Goal: Task Accomplishment & Management: Complete application form

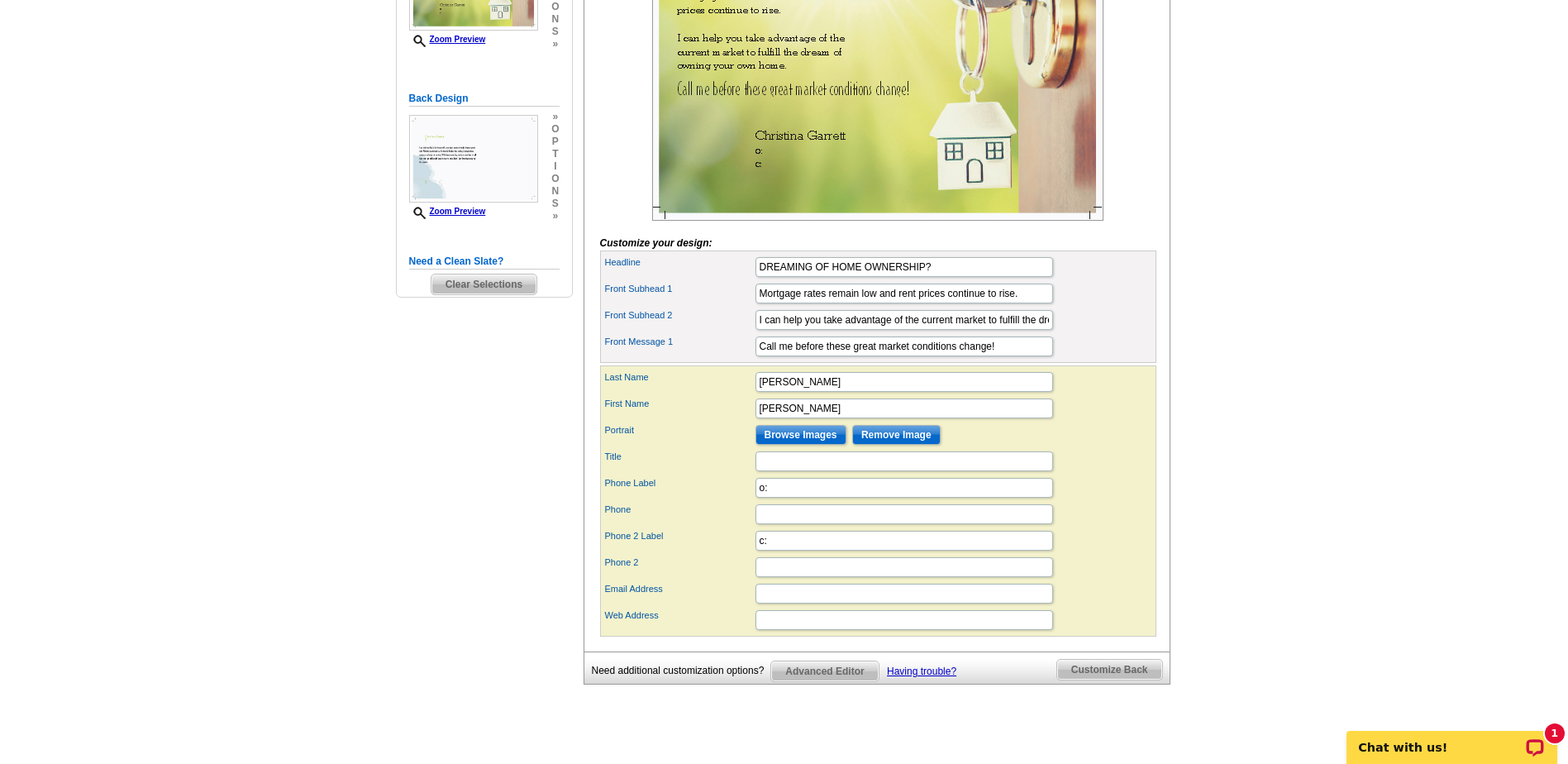
scroll to position [413, 0]
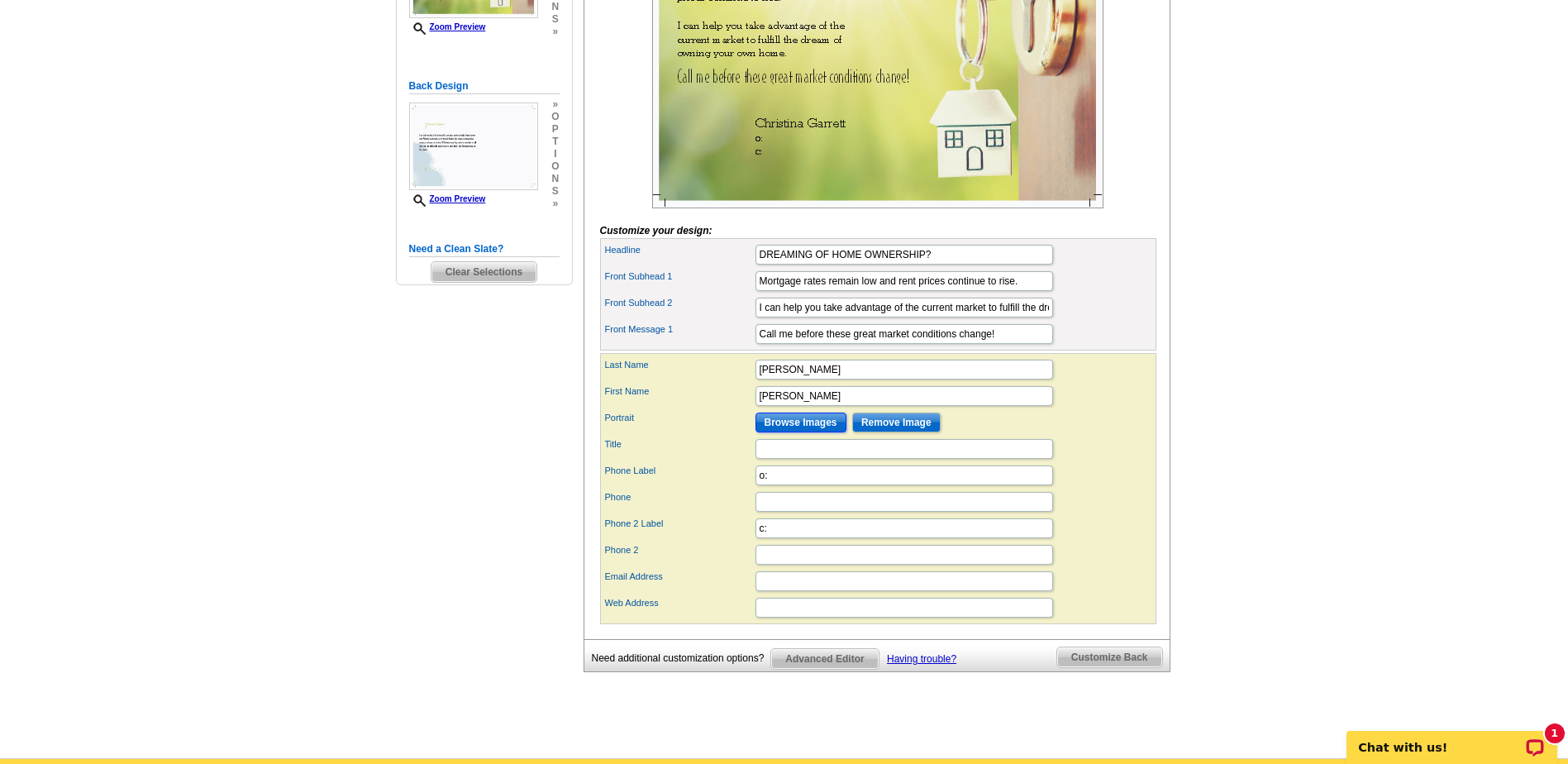
click at [814, 433] on input "Browse Images" at bounding box center [801, 423] width 91 height 20
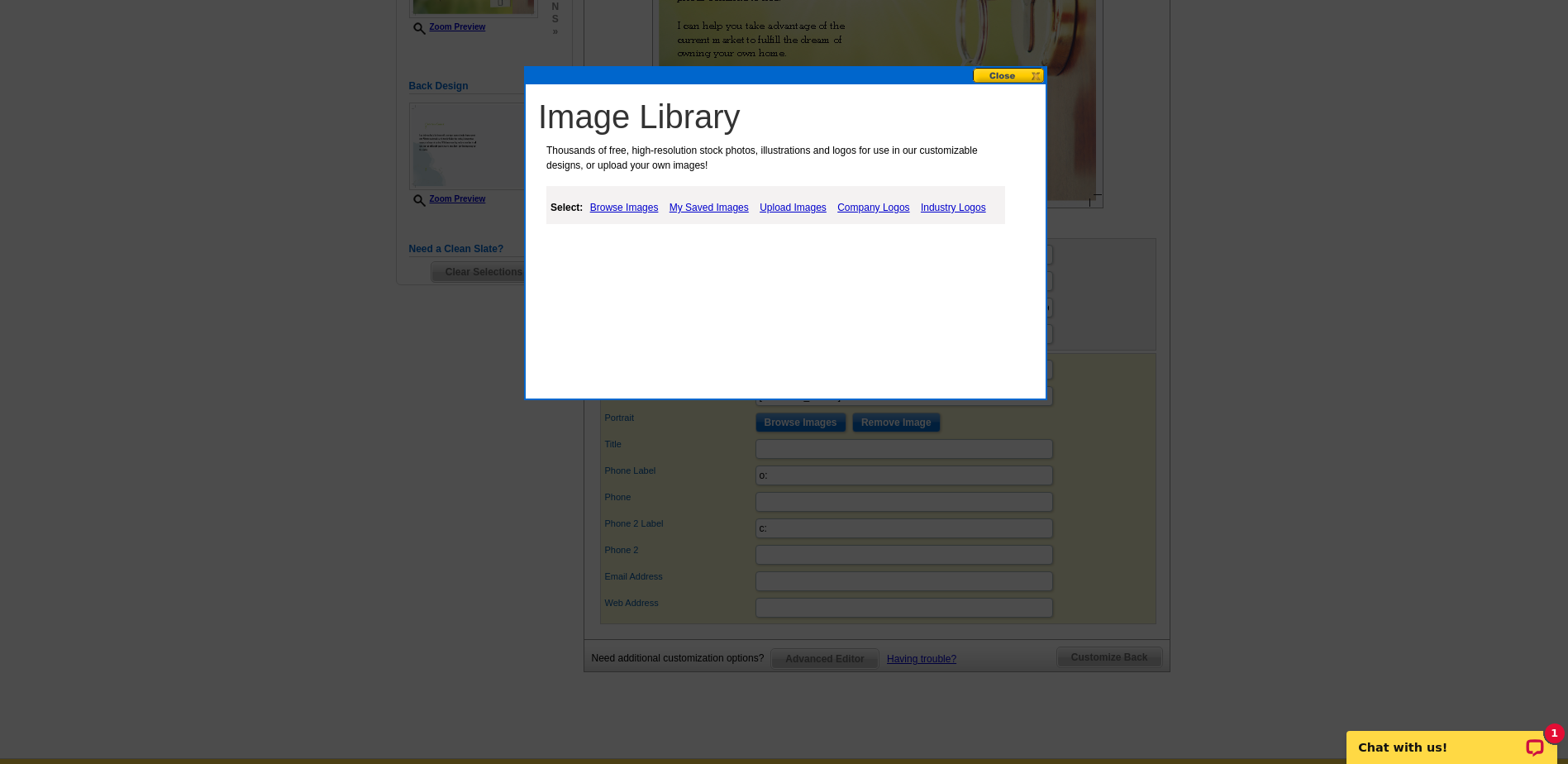
click at [814, 210] on link "Upload Images" at bounding box center [793, 208] width 75 height 20
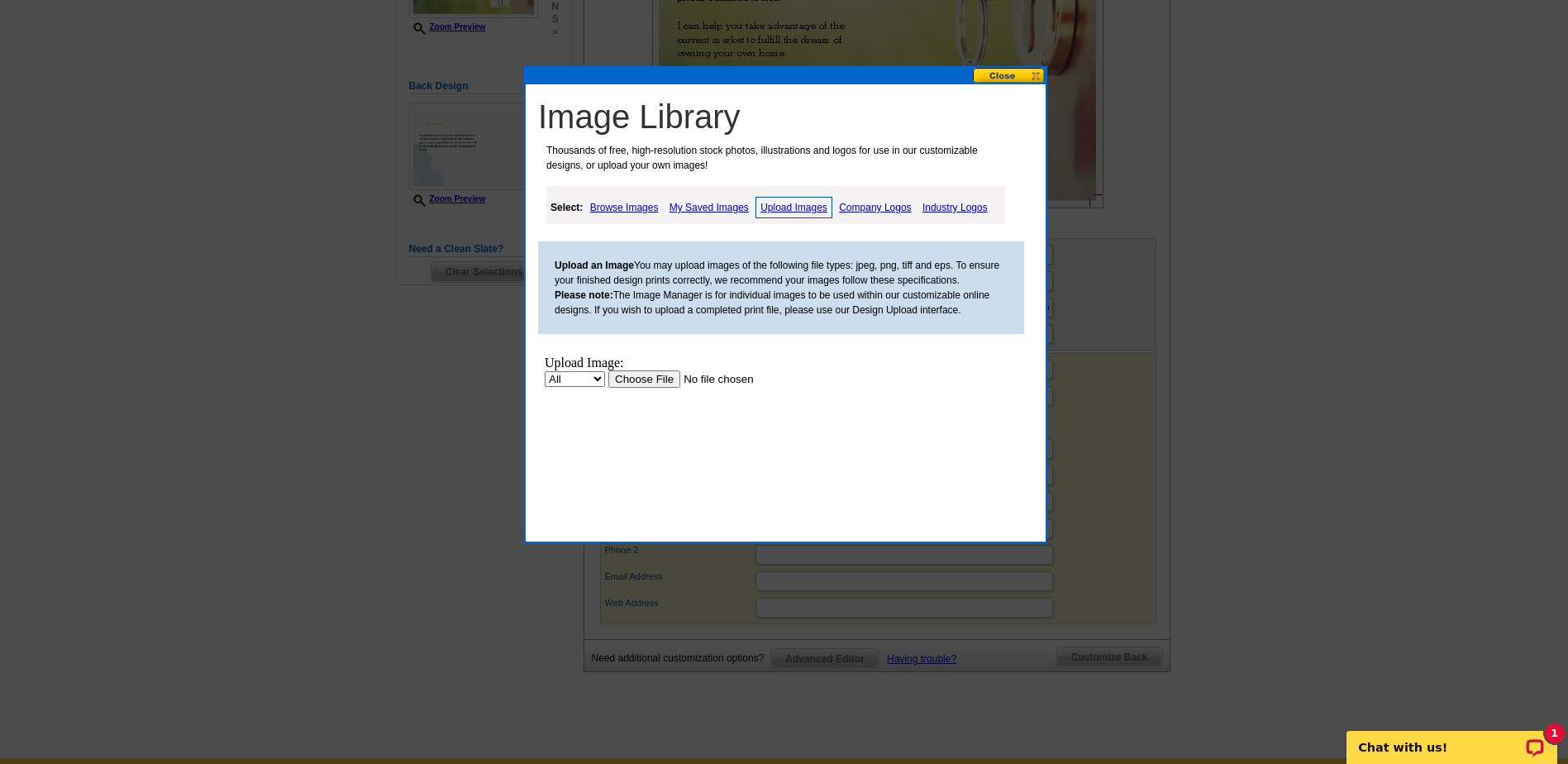
scroll to position [0, 0]
click at [646, 377] on input "file" at bounding box center [713, 379] width 210 height 17
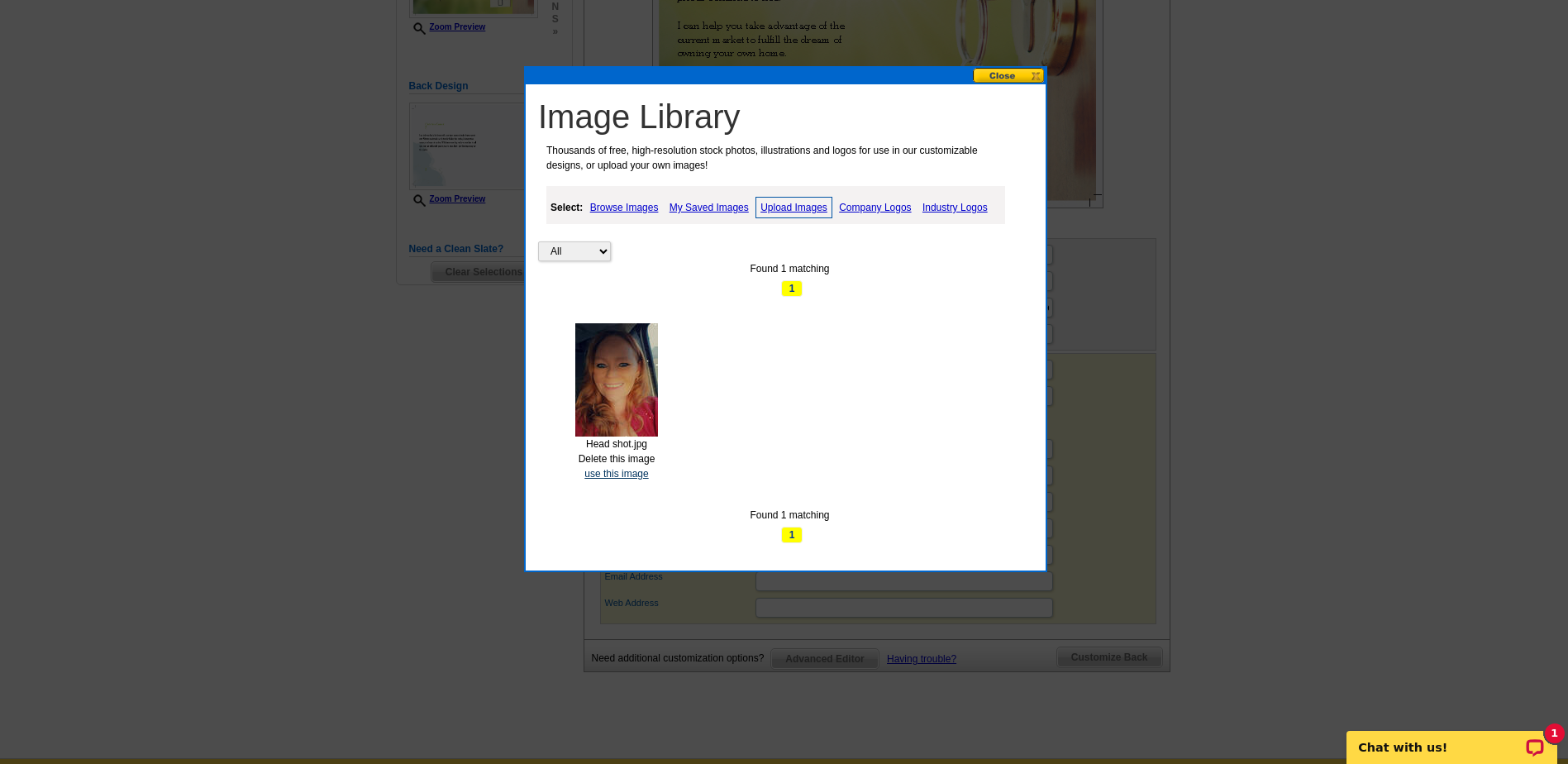
click at [638, 476] on link "use this image" at bounding box center [616, 474] width 64 height 12
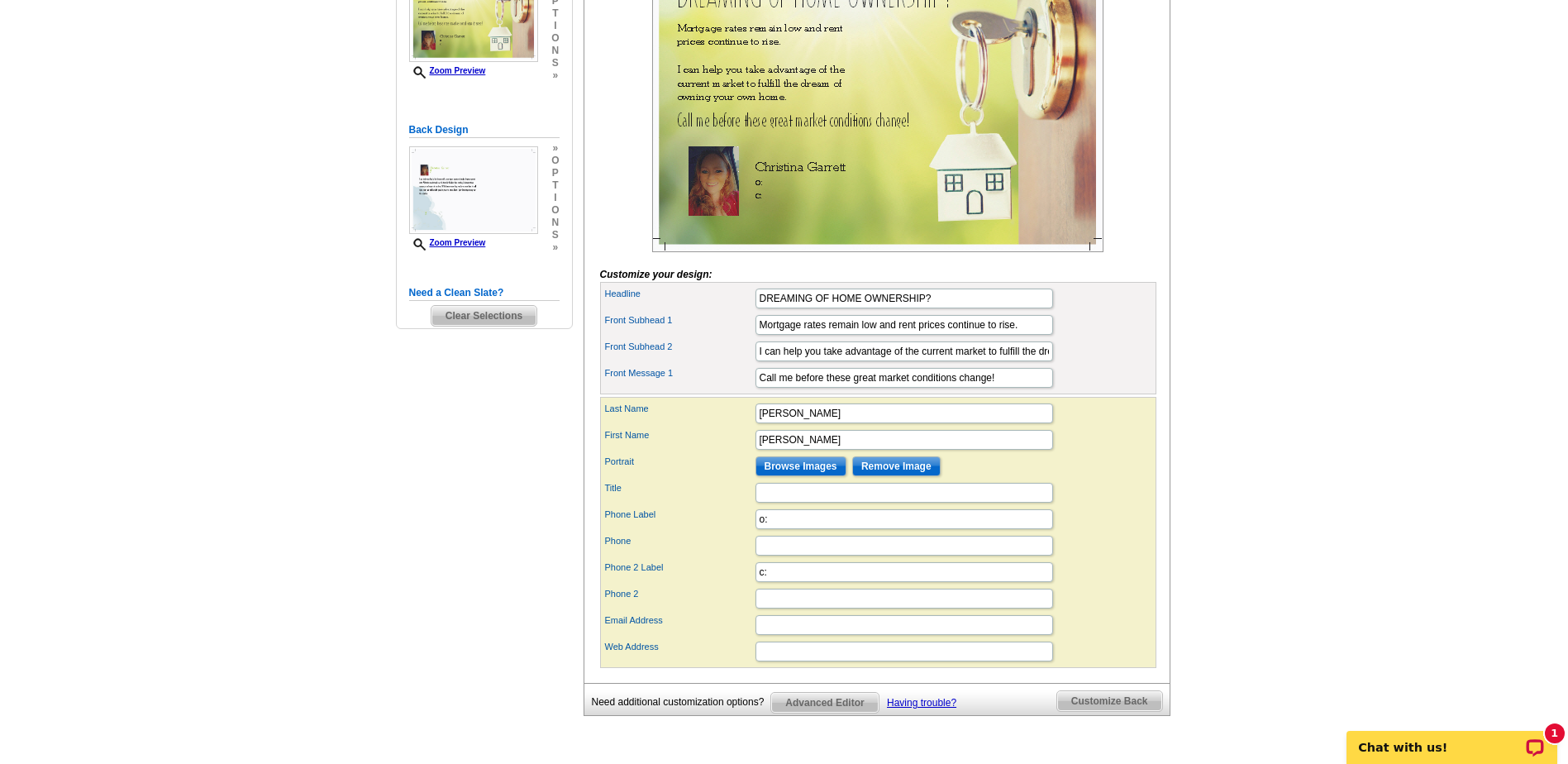
scroll to position [331, 0]
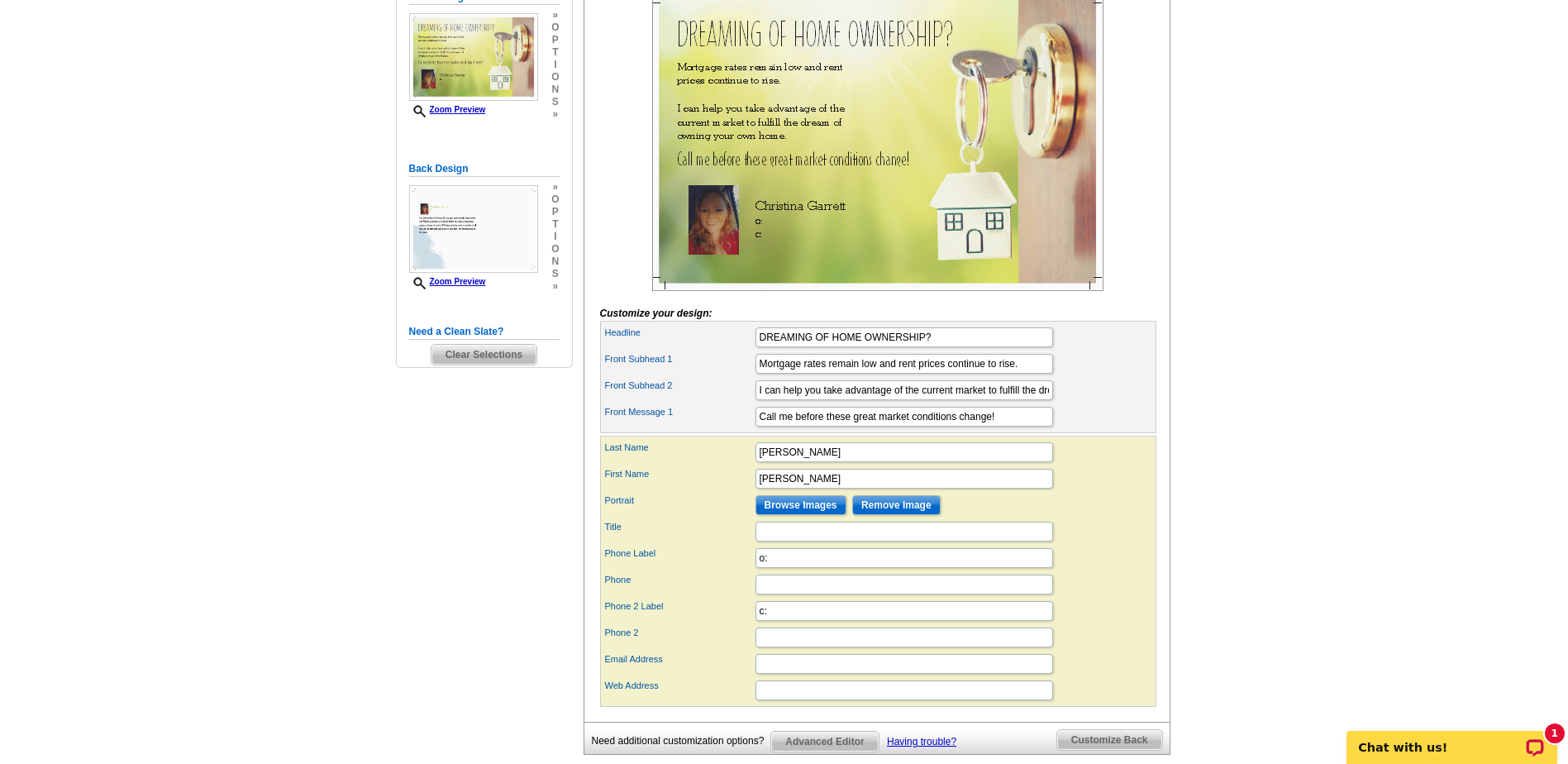
click at [724, 264] on img at bounding box center [877, 140] width 451 height 301
click at [801, 542] on input "Title" at bounding box center [904, 532] width 297 height 20
type input "Agent"
click at [798, 568] on input "o:" at bounding box center [904, 558] width 297 height 20
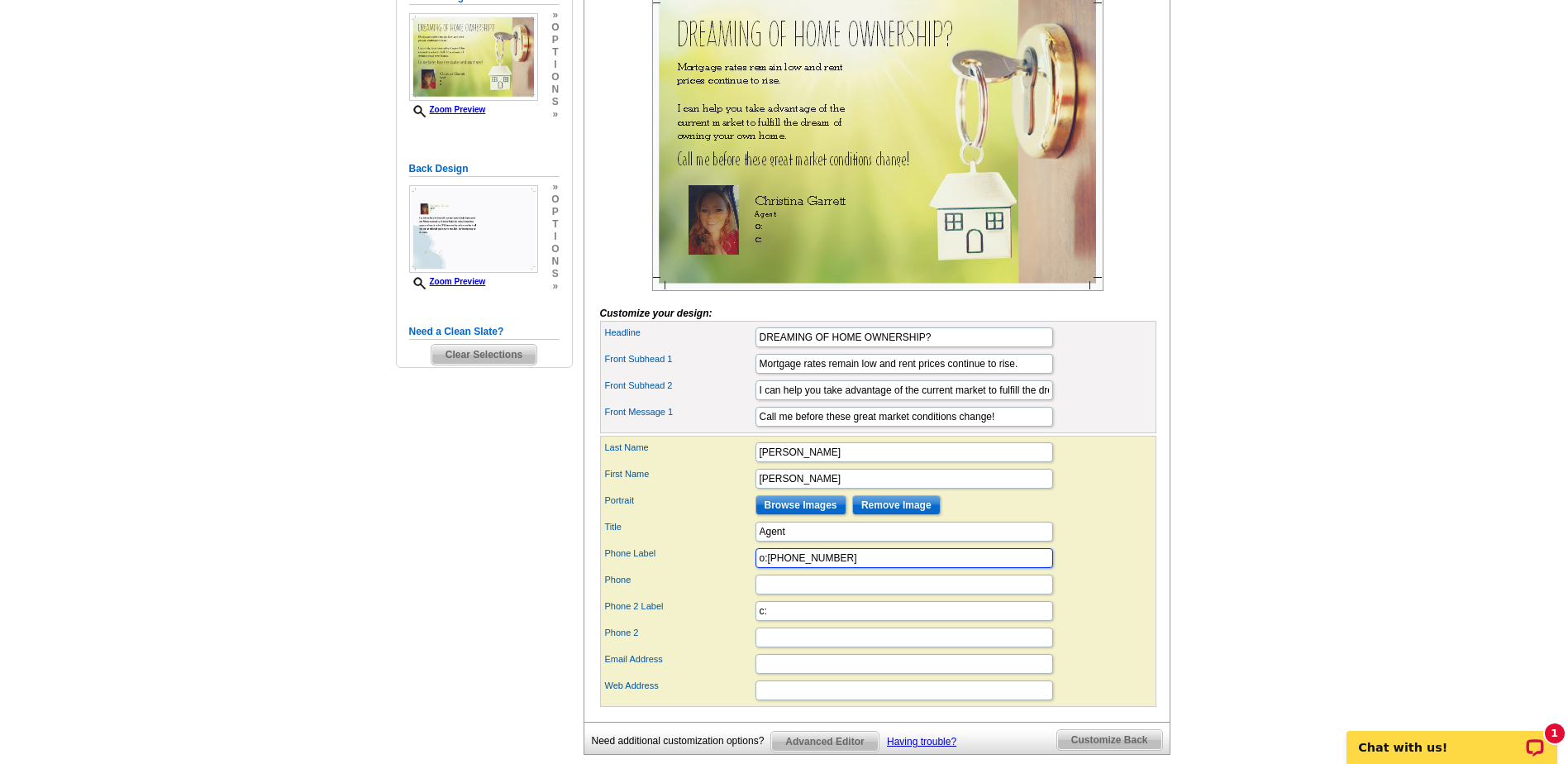
type input "o:417-667-7868"
click at [774, 595] on input "Phone" at bounding box center [904, 585] width 297 height 20
type input "4176671949"
type input "christygarrett23@gmail.com"
type input "523 S College"
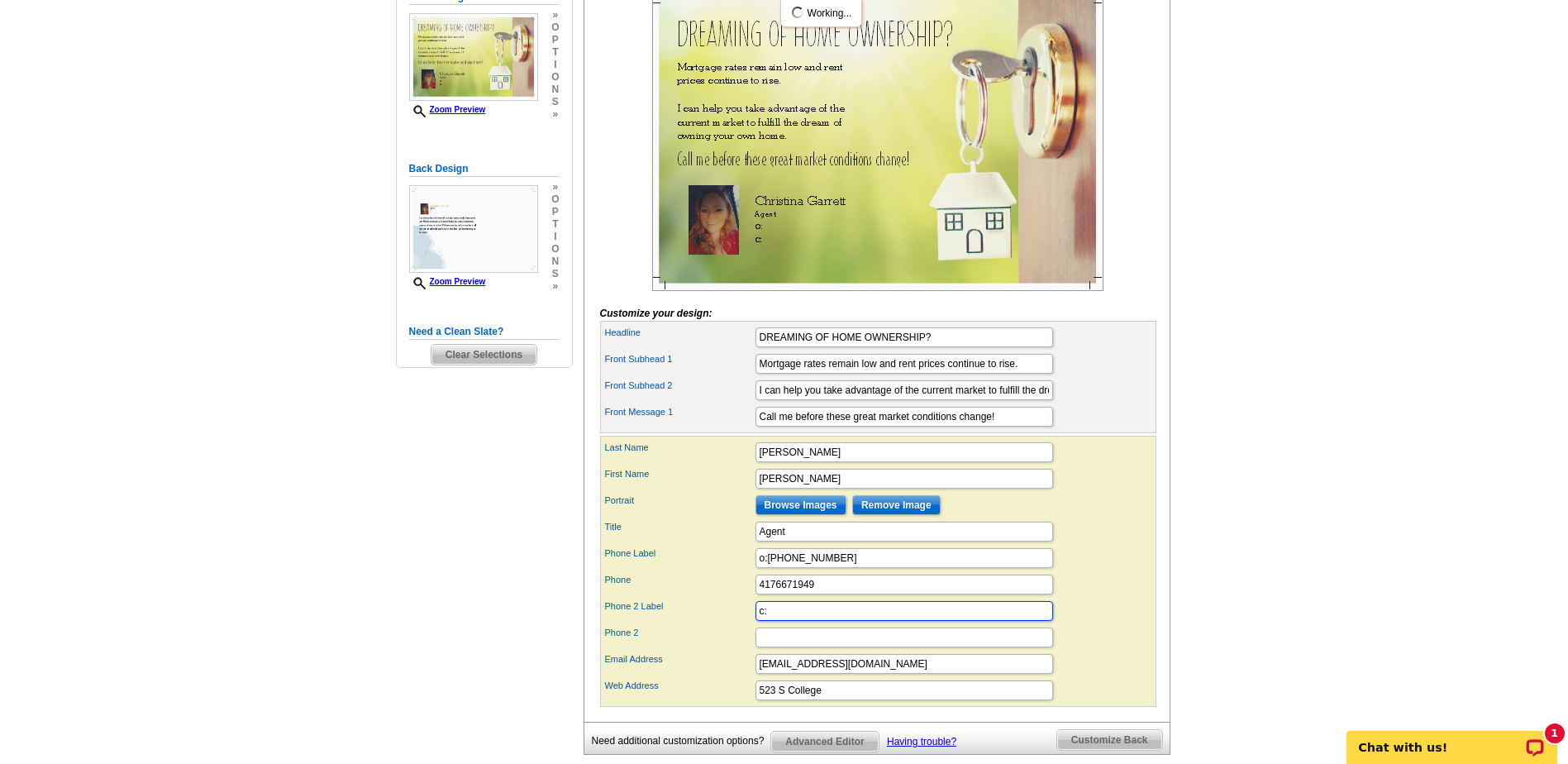
click at [803, 621] on input "c:" at bounding box center [904, 612] width 297 height 20
click at [797, 621] on input "c:" at bounding box center [904, 612] width 297 height 20
drag, startPoint x: 827, startPoint y: 616, endPoint x: 705, endPoint y: 619, distance: 122.0
click at [724, 598] on div "Phone 4176671949" at bounding box center [879, 585] width 550 height 27
click at [801, 621] on input "c:" at bounding box center [904, 612] width 297 height 20
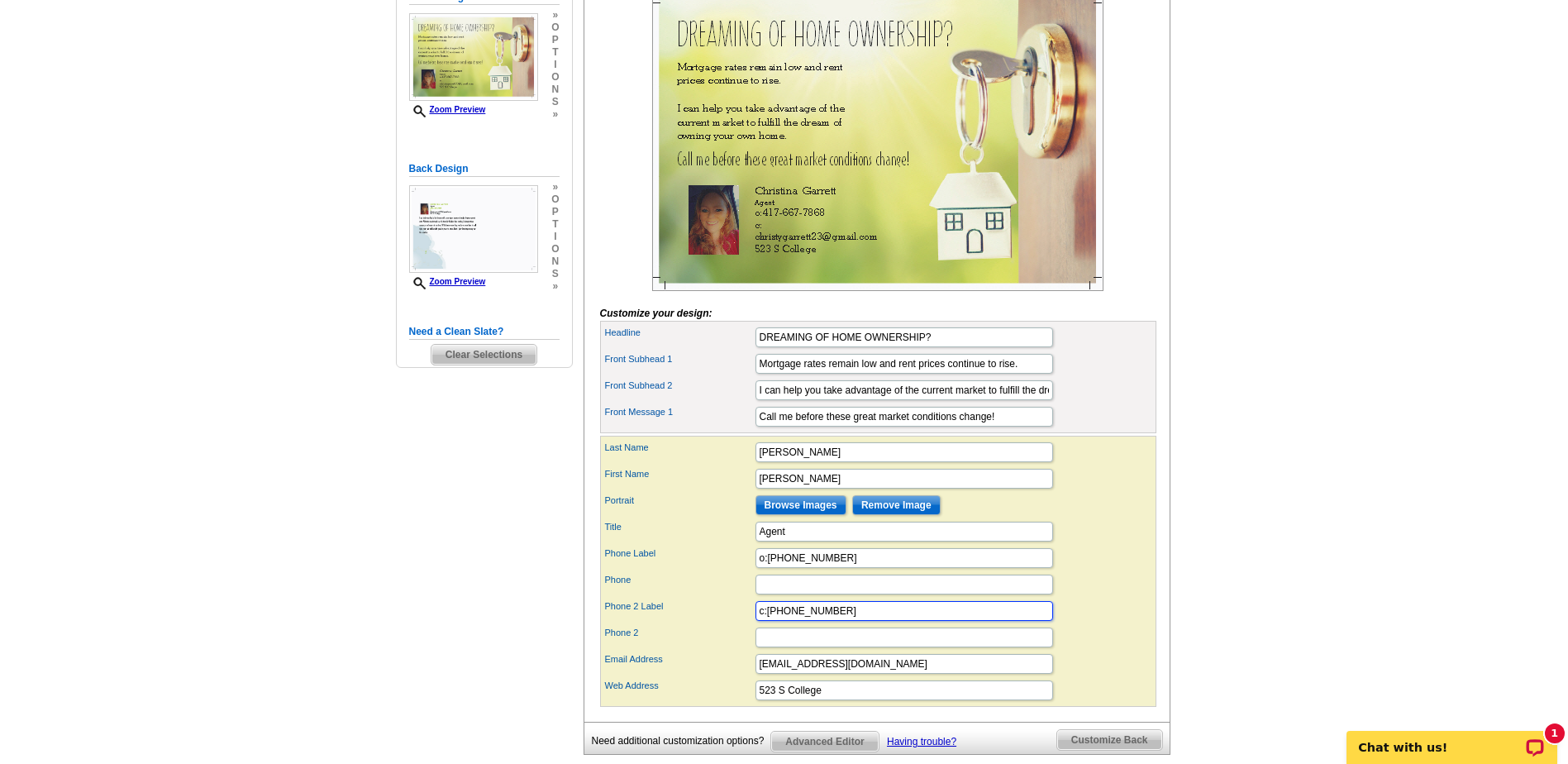
type input "c:417-667-1949"
click at [823, 700] on input "523 S College" at bounding box center [904, 690] width 297 height 20
type input "5"
type input "121 S. Main"
click at [894, 647] on input "Phone 2" at bounding box center [904, 638] width 297 height 20
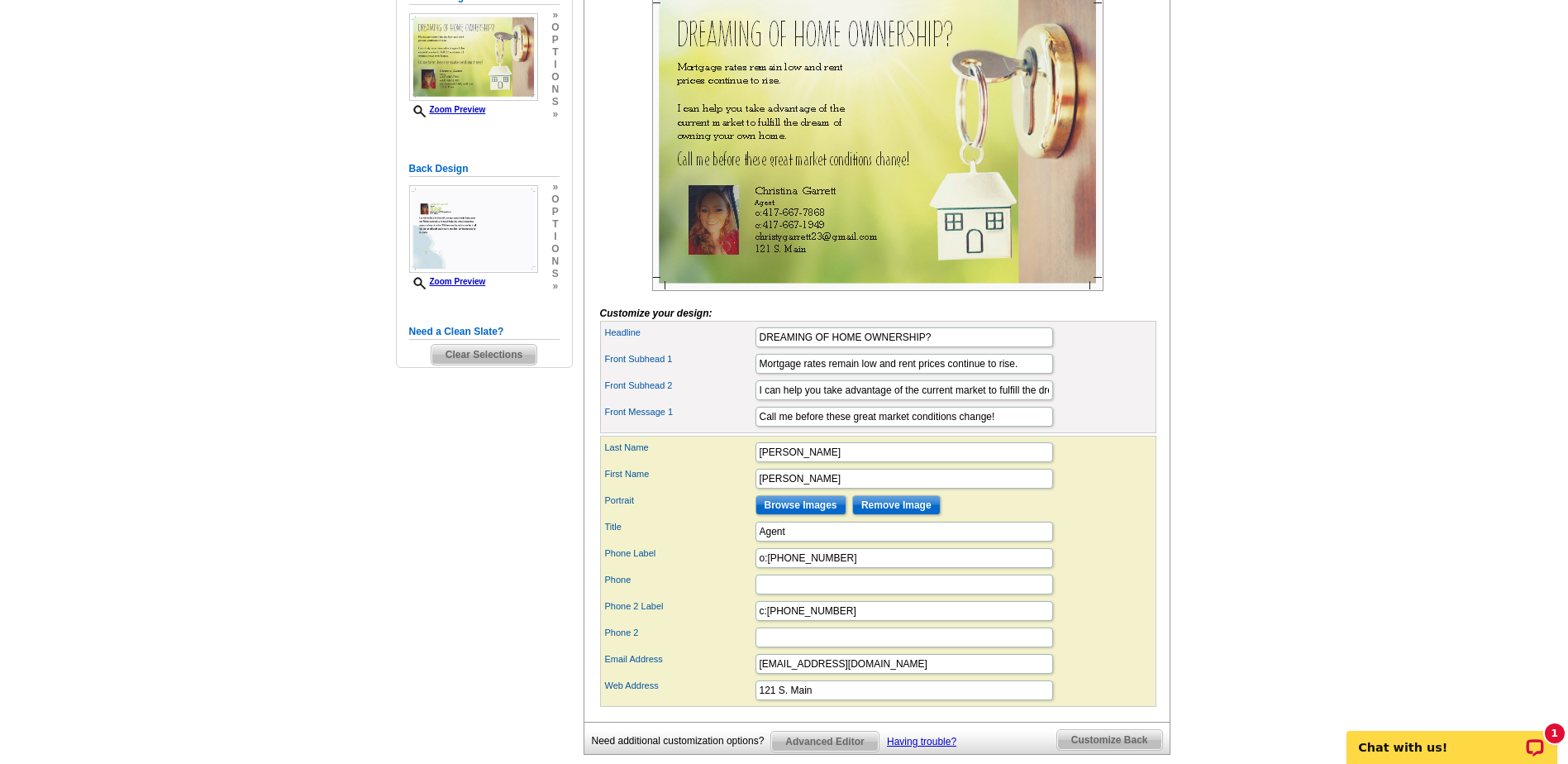
click at [1140, 598] on div "Phone" at bounding box center [879, 585] width 550 height 27
click at [890, 674] on input "christygarrett23@gmail.com" at bounding box center [904, 664] width 297 height 20
type input "christy@curtisandsonsrealty.ciom"
click at [1010, 595] on input "Phone" at bounding box center [904, 585] width 297 height 20
click at [1092, 598] on div "Phone" at bounding box center [879, 585] width 550 height 27
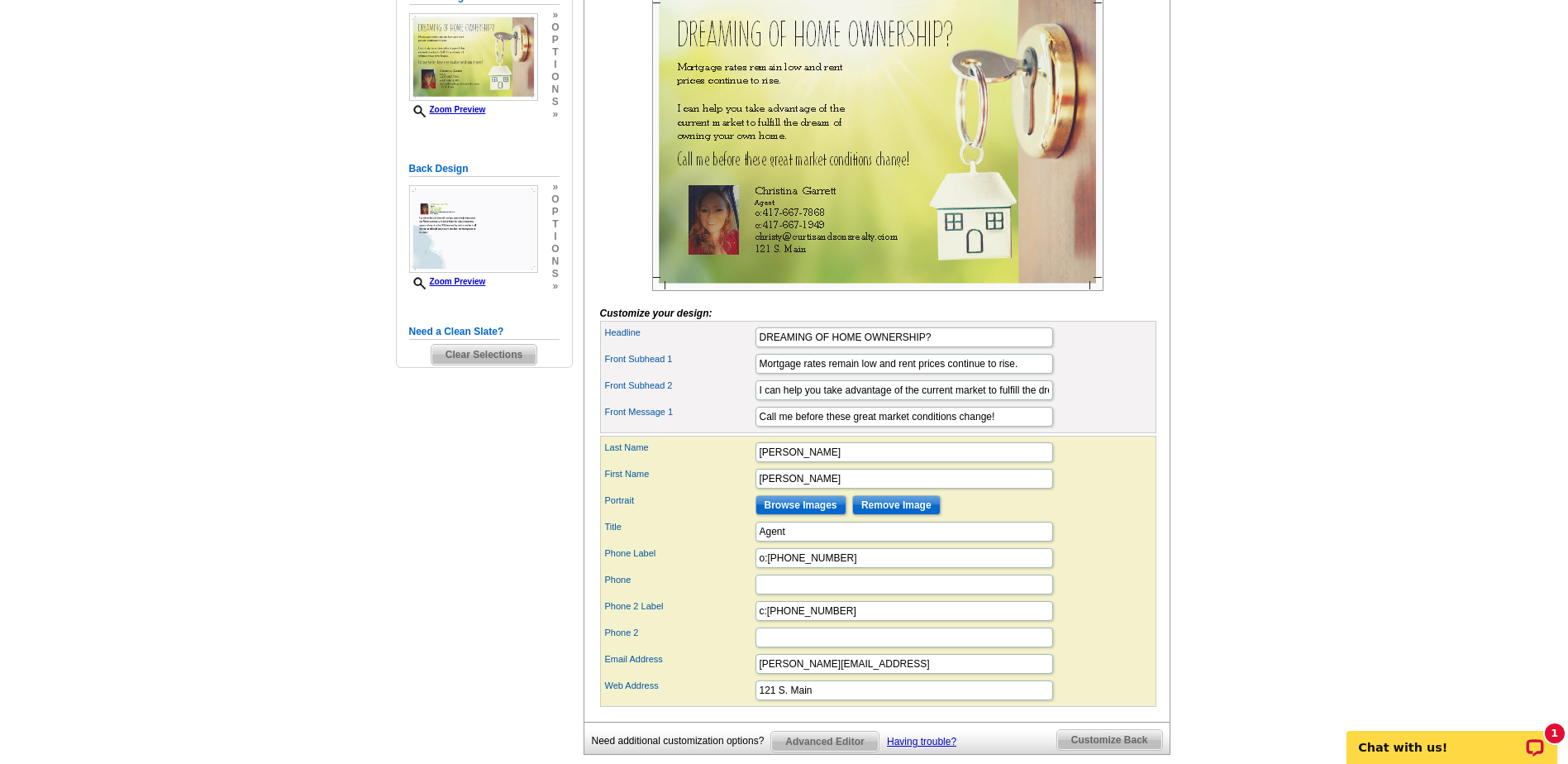
scroll to position [413, 0]
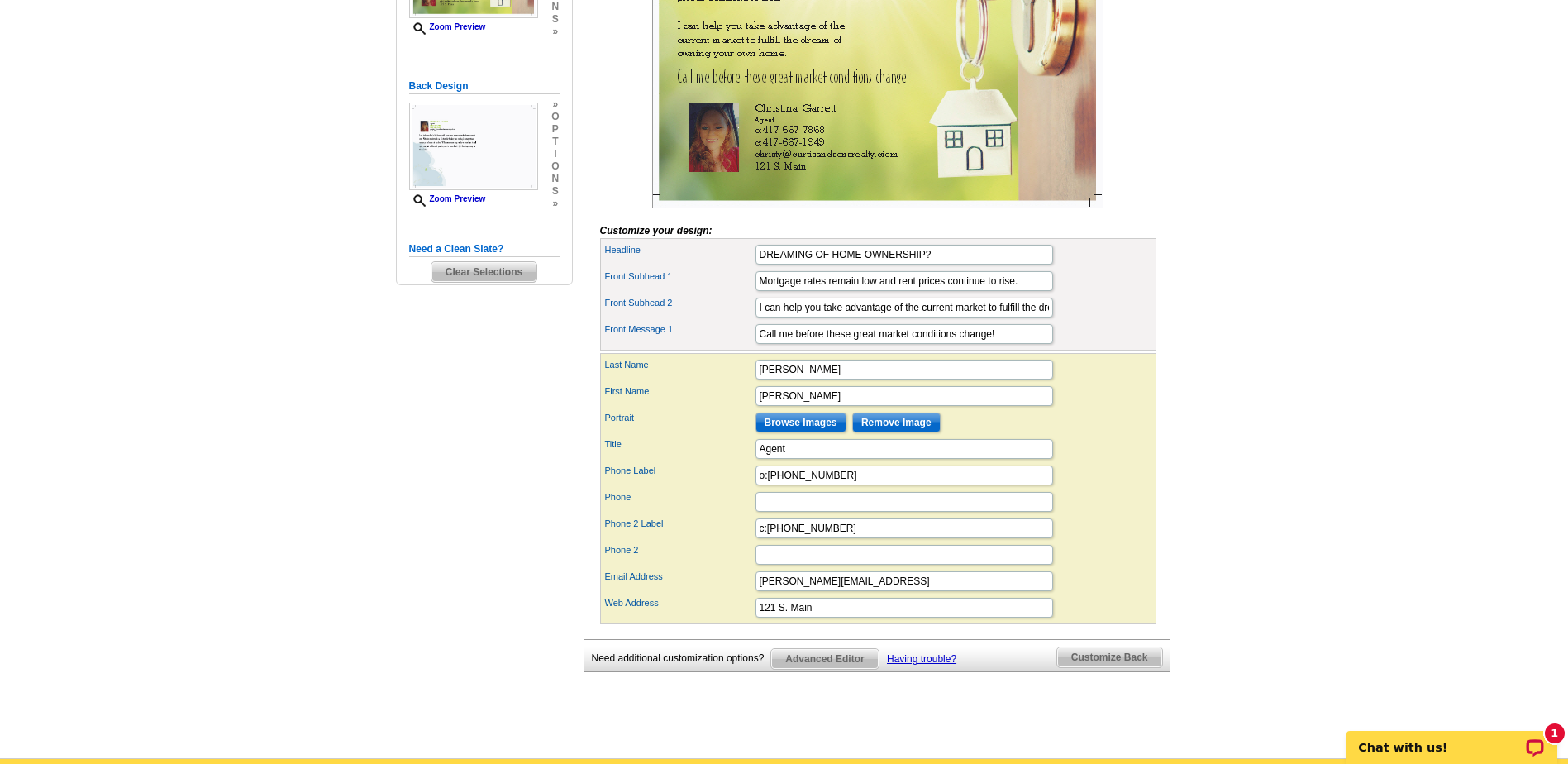
click at [1126, 667] on span "Customize Back" at bounding box center [1110, 657] width 105 height 20
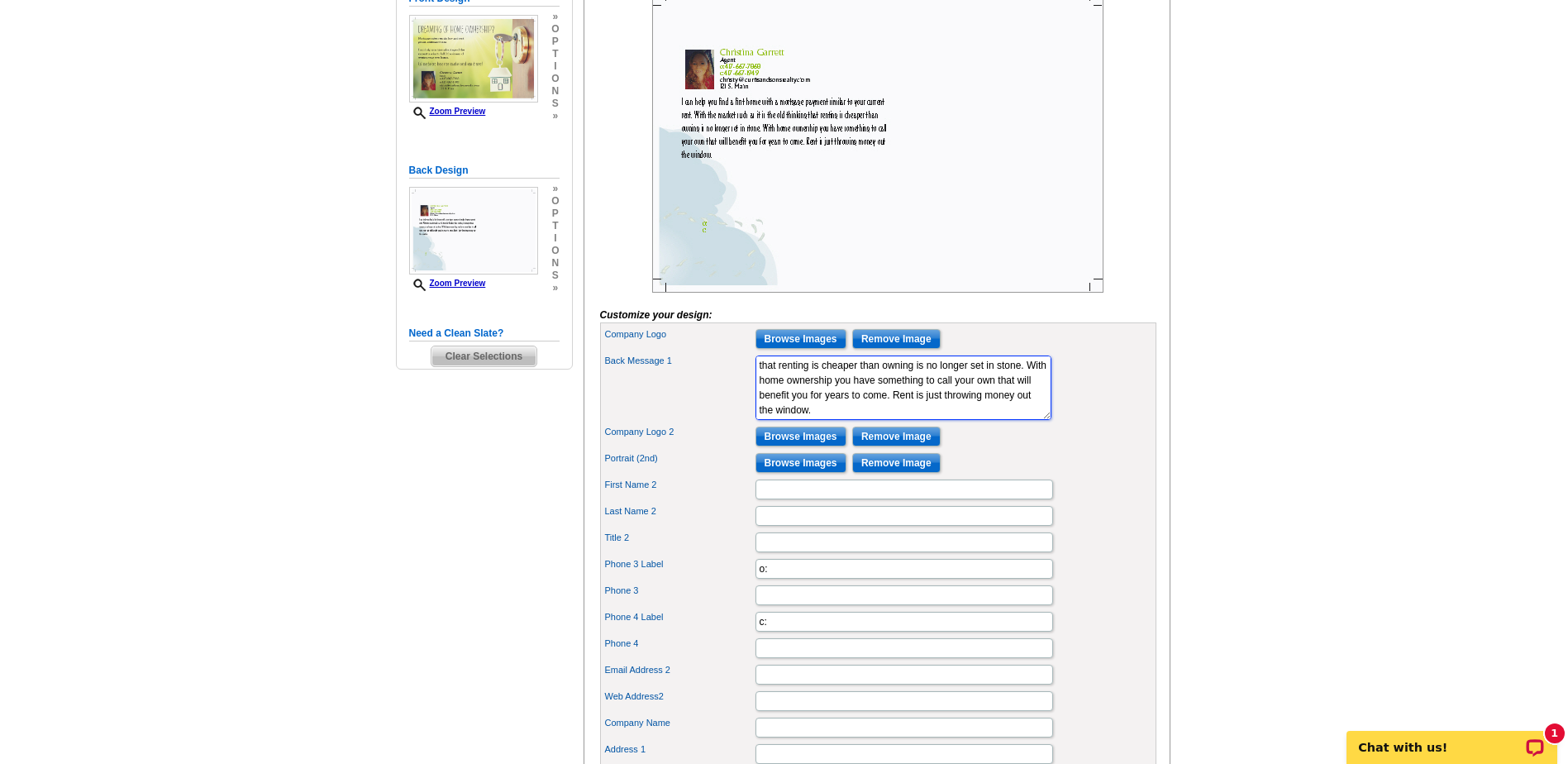
scroll to position [331, 0]
click at [828, 347] on input "Browse Images" at bounding box center [801, 337] width 91 height 20
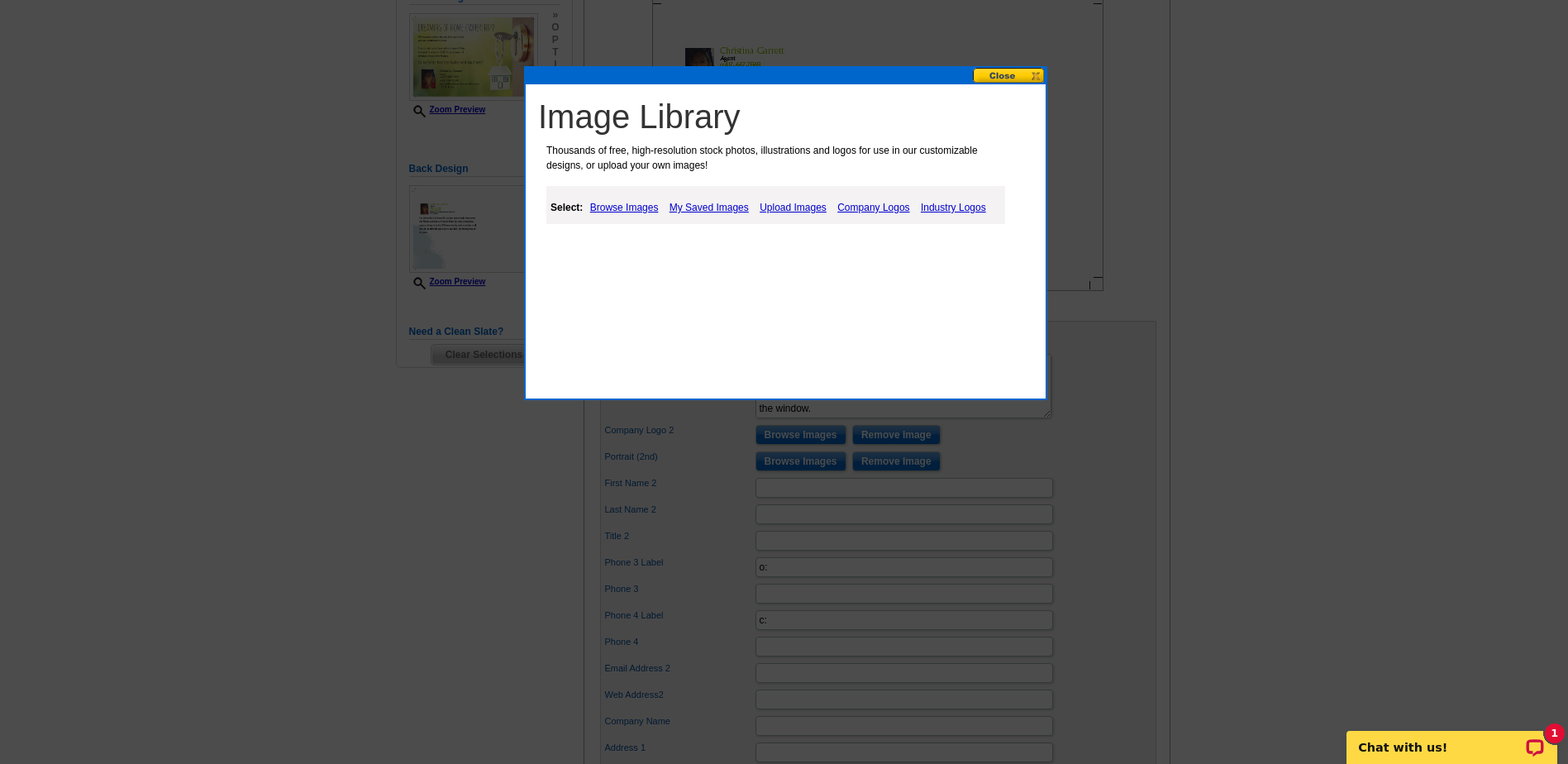
click at [803, 204] on link "Upload Images" at bounding box center [793, 208] width 75 height 20
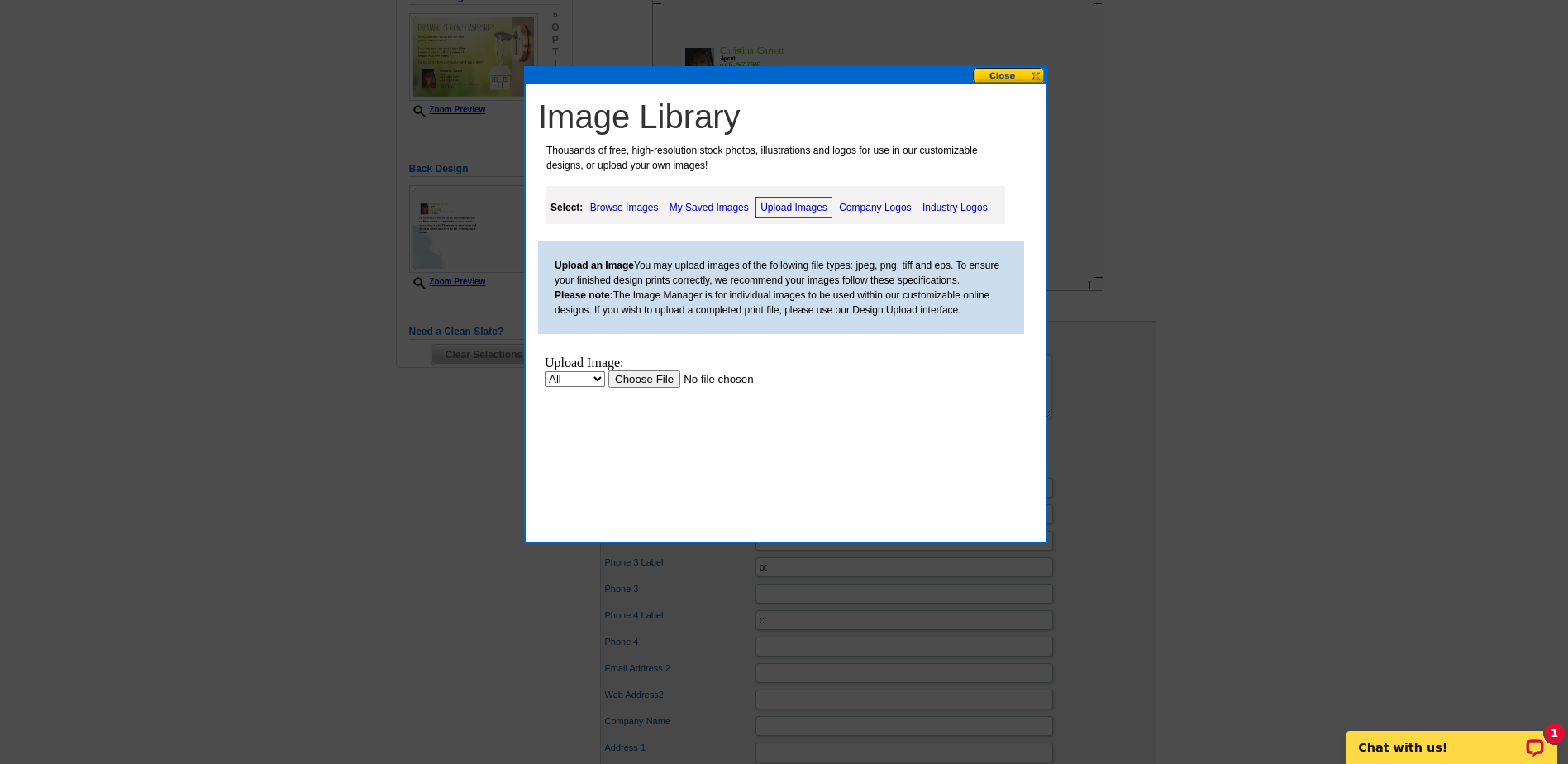
scroll to position [0, 0]
click at [639, 376] on input "file" at bounding box center [713, 379] width 210 height 17
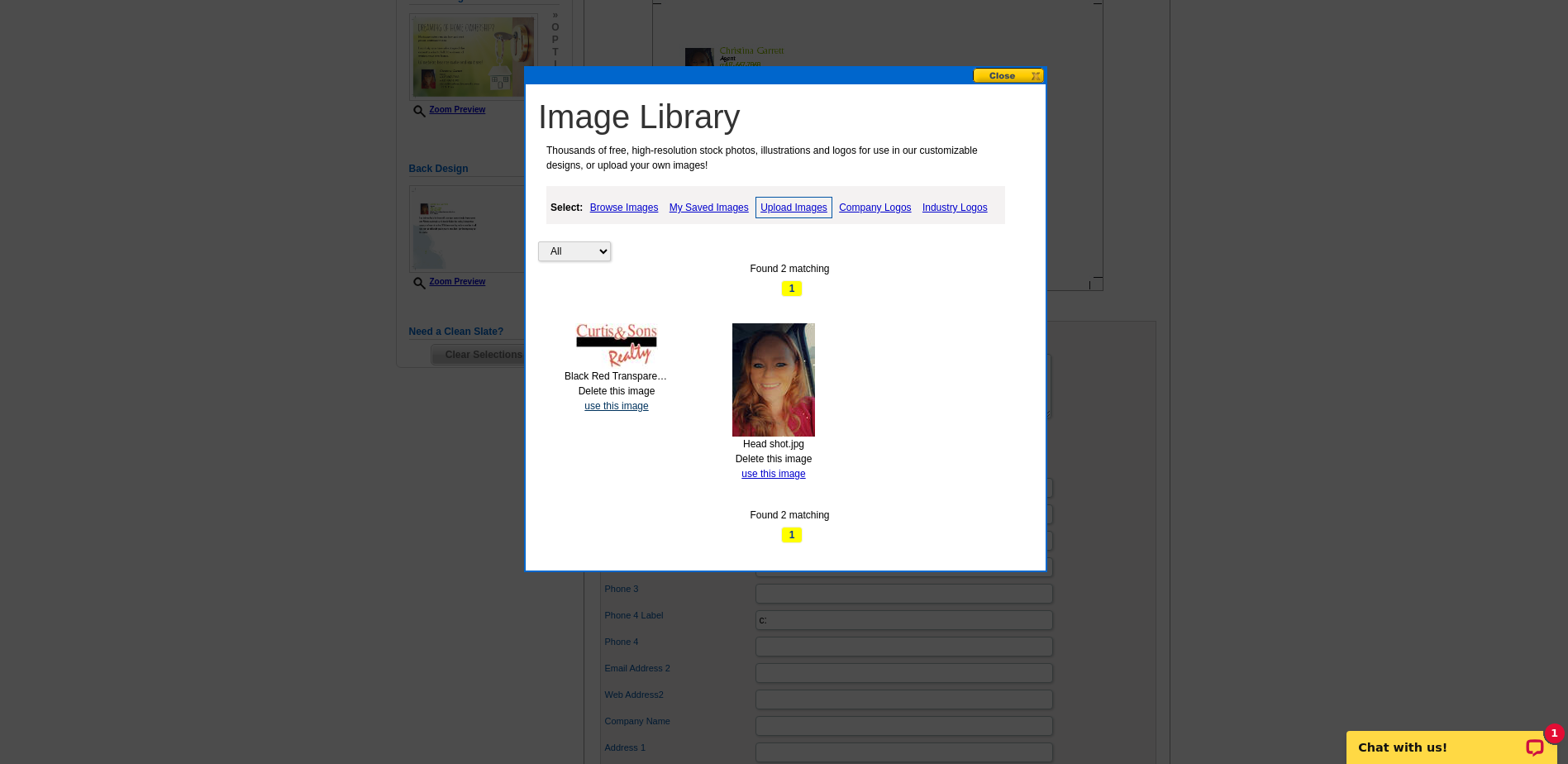
click at [608, 404] on link "use this image" at bounding box center [616, 406] width 64 height 12
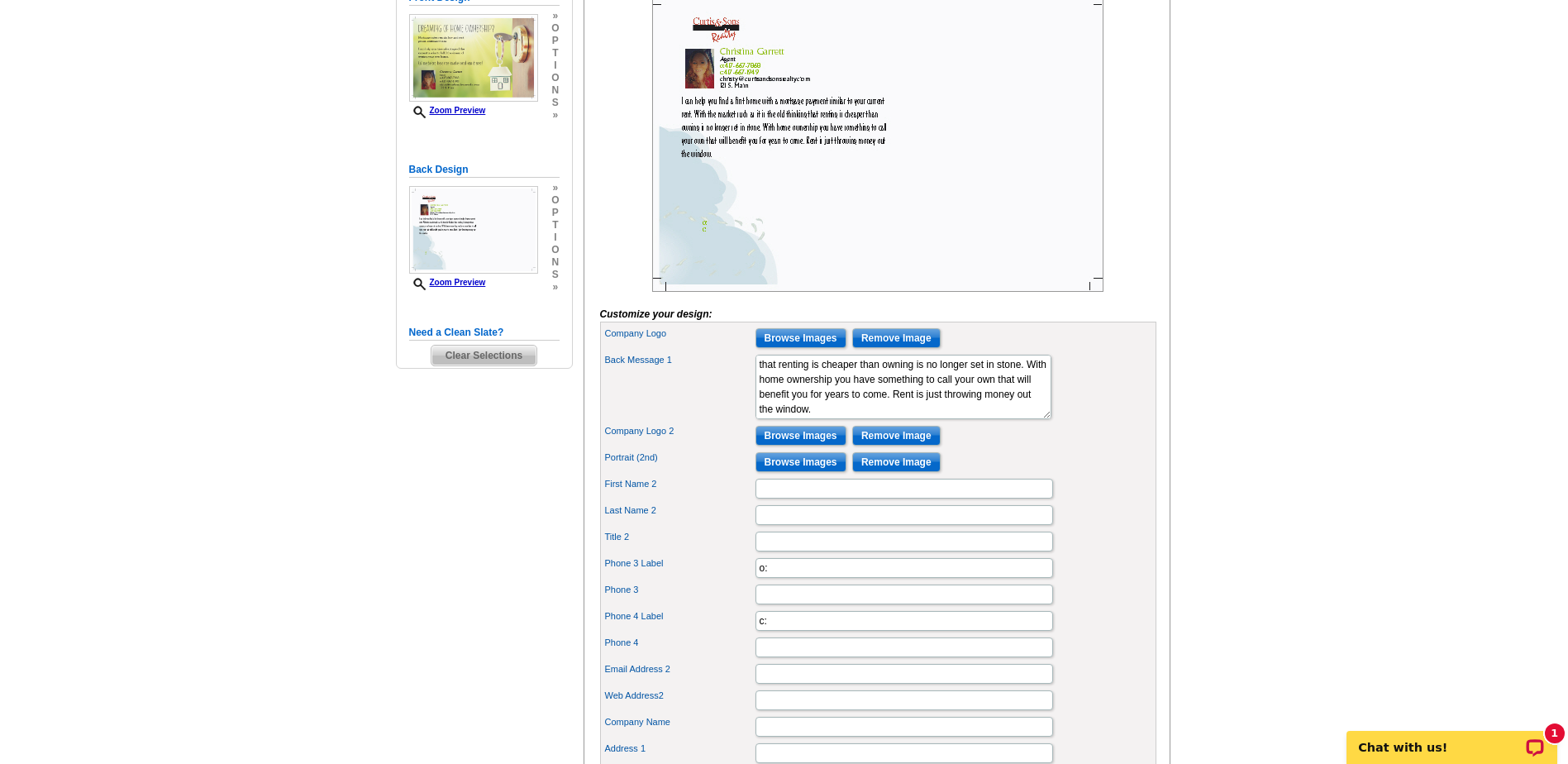
scroll to position [331, 0]
click at [775, 498] on input "First Name 2" at bounding box center [904, 488] width 297 height 20
type input "[PERSON_NAME]"
type input "Garrett"
type input "christygarrett23@gmail.com"
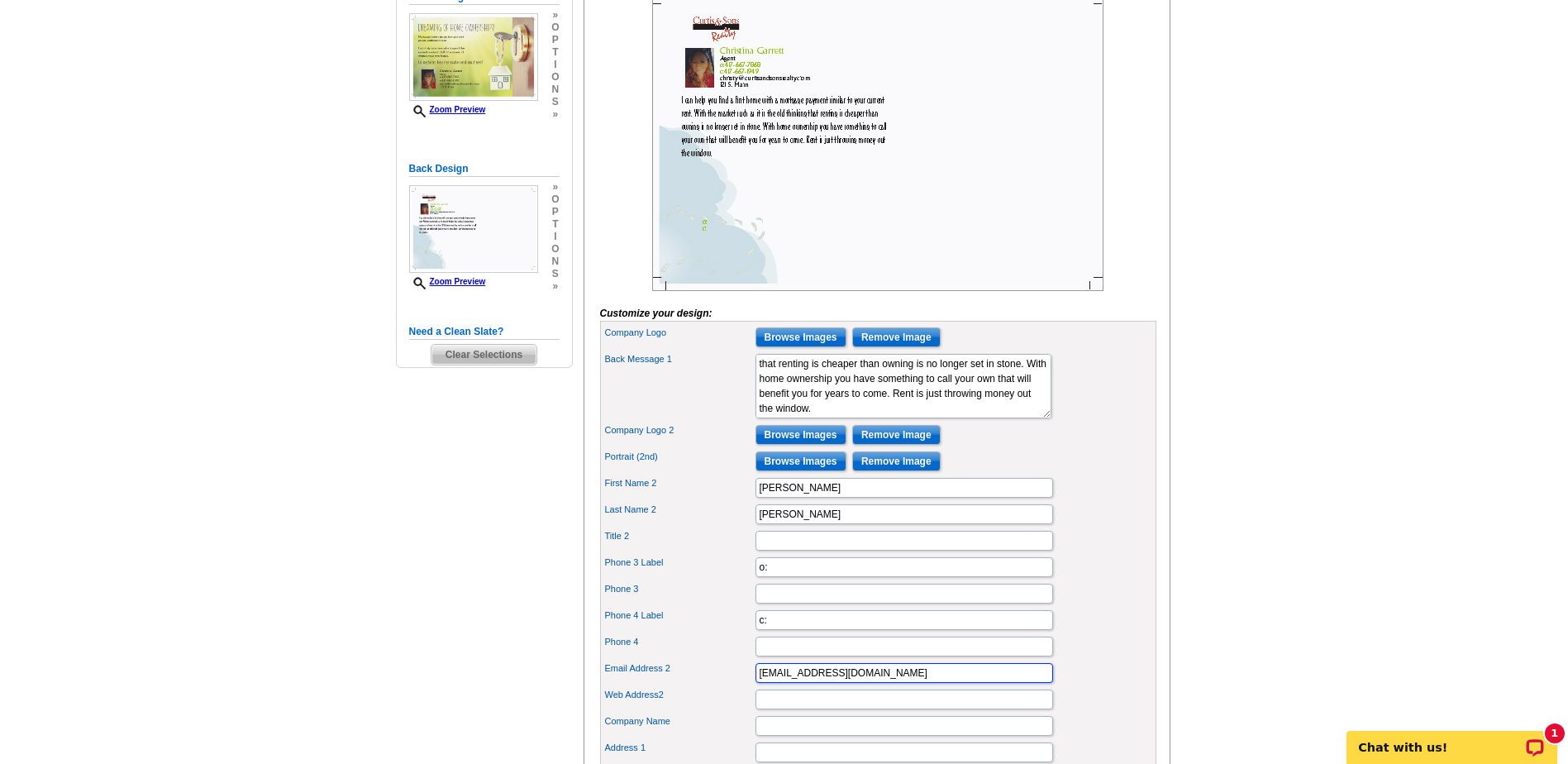
type input "Cutis and Sons"
type input "523 S College"
type input "Nevada"
type input "MO"
type input "64772"
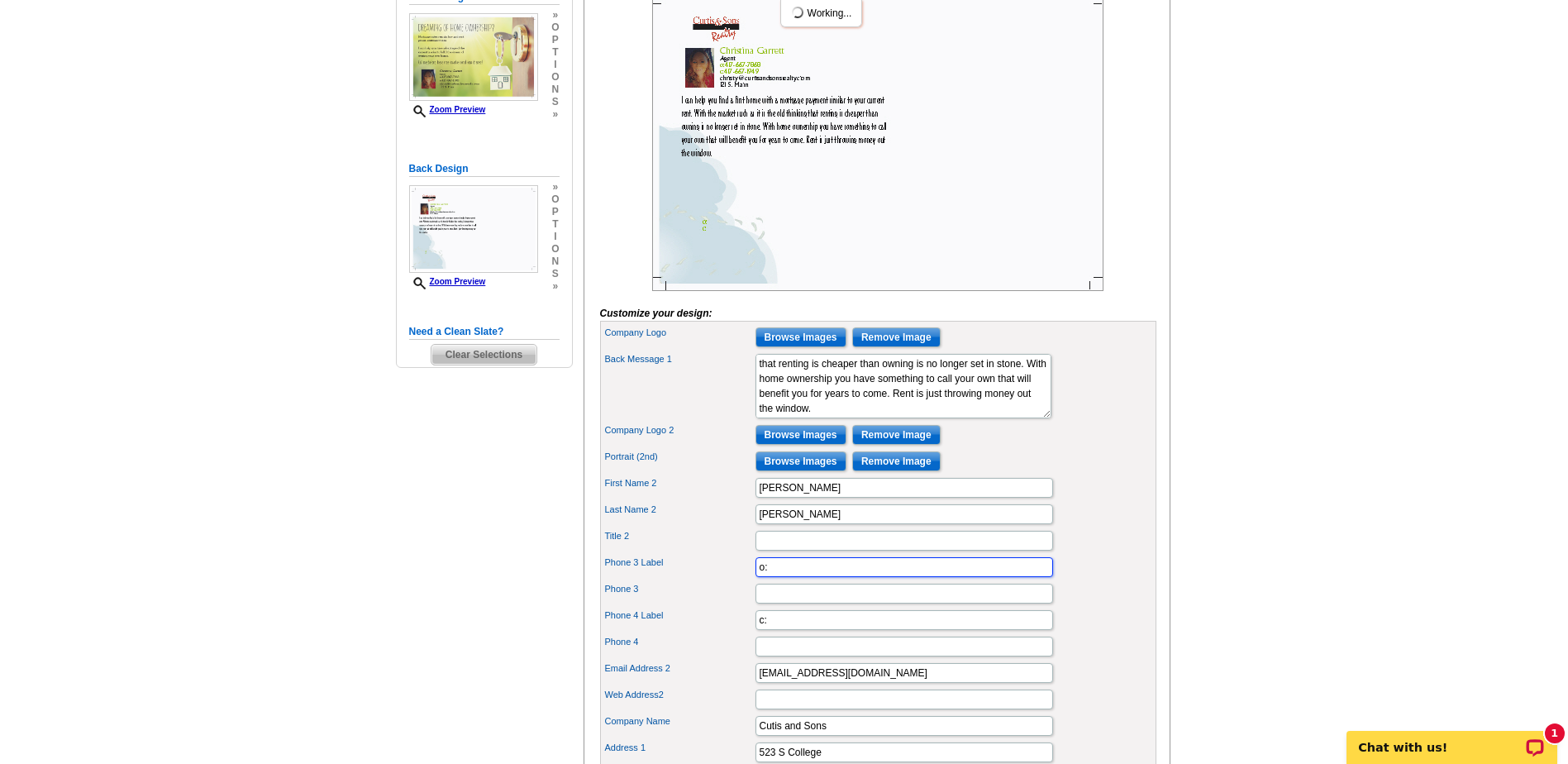
click at [789, 578] on input "o:" at bounding box center [904, 568] width 297 height 20
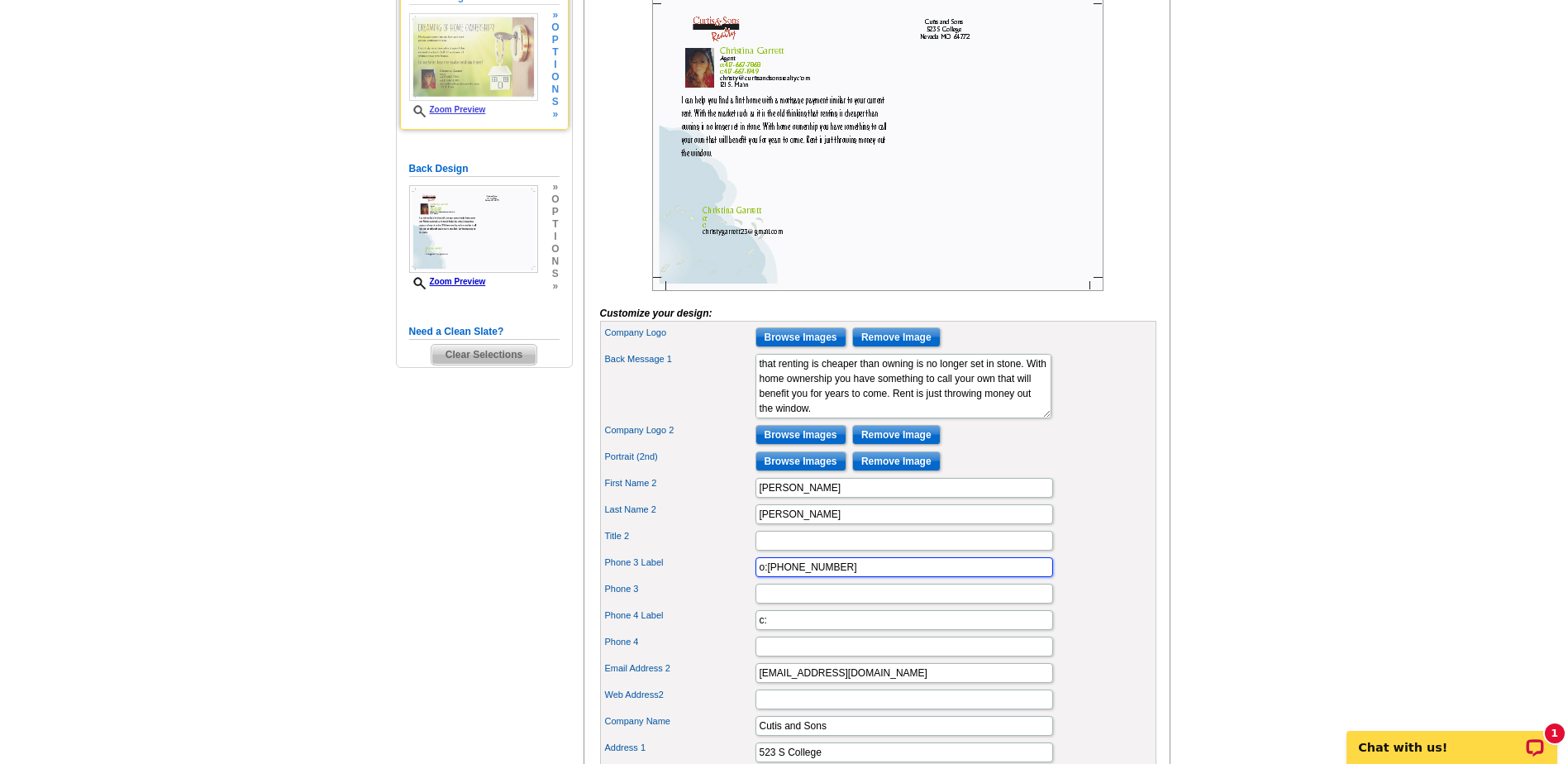
type input "o:417-667-7868"
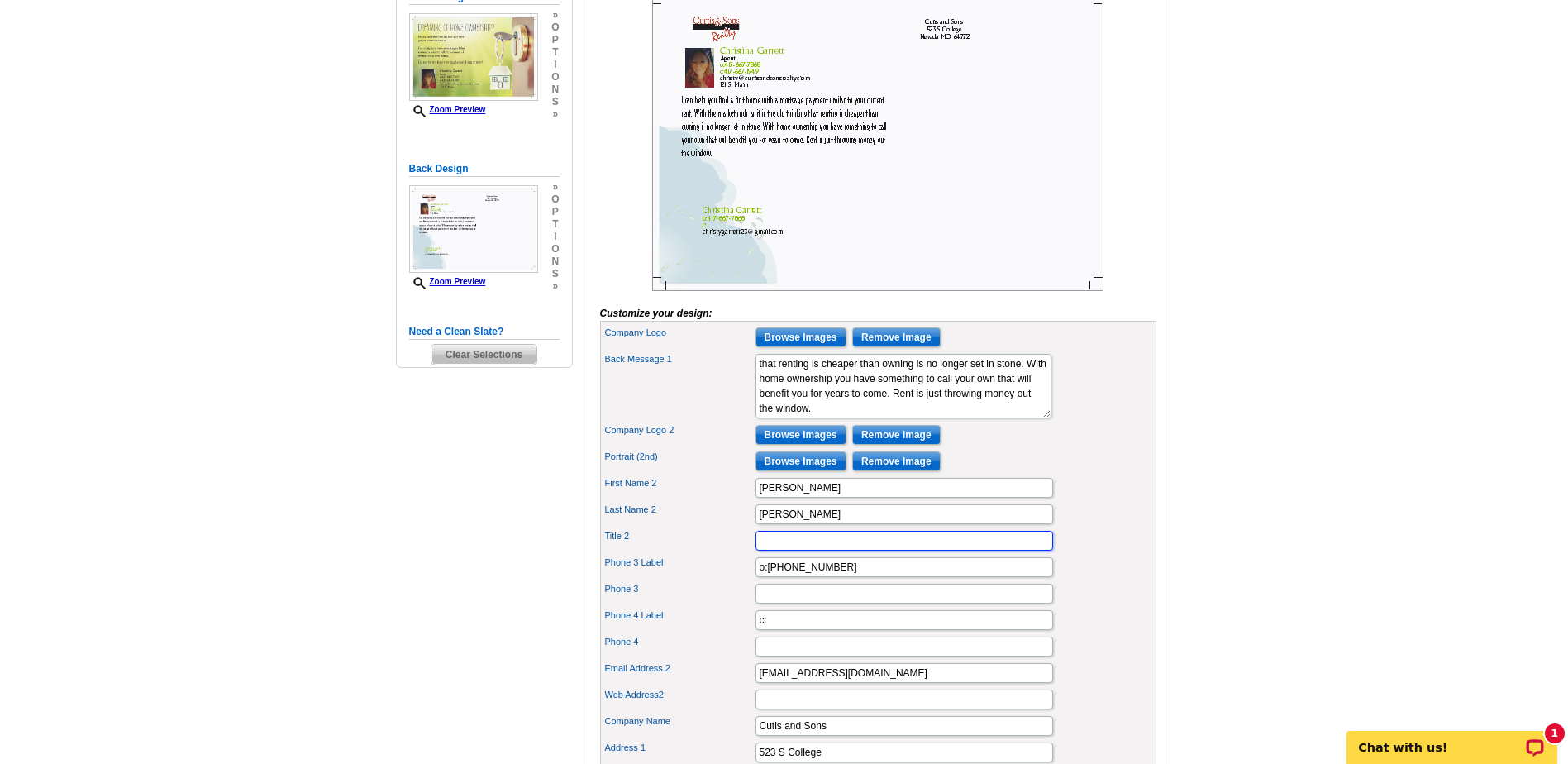
click at [868, 551] on input "Title 2" at bounding box center [904, 541] width 297 height 20
type input "Agent"
click at [836, 631] on input "c:" at bounding box center [904, 621] width 297 height 20
click at [784, 631] on input "c:417667-1949" at bounding box center [904, 621] width 297 height 20
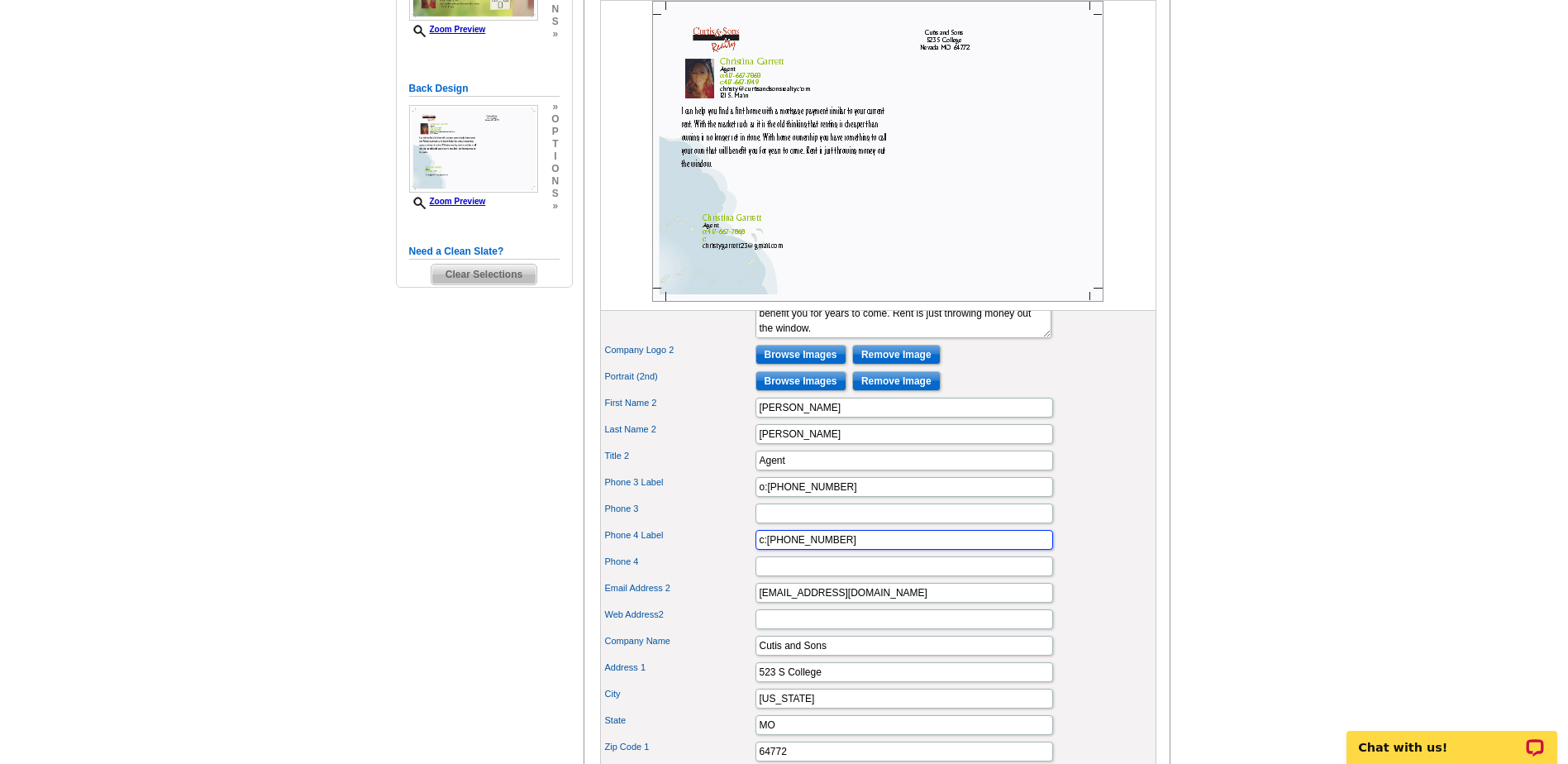
scroll to position [413, 0]
type input "c:417-667-1949"
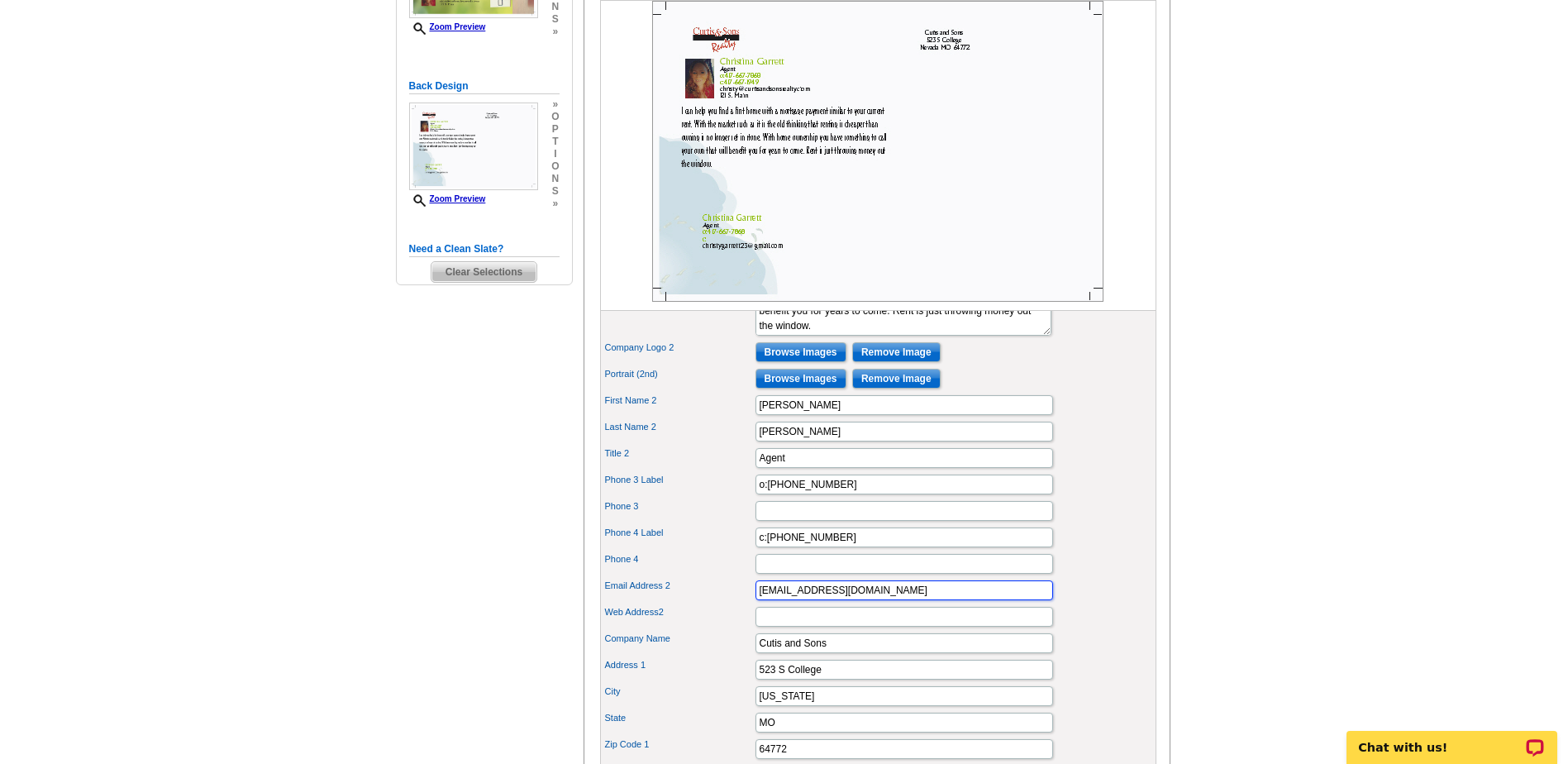
click at [895, 601] on input "christygarrett23@gmail.com" at bounding box center [904, 591] width 297 height 20
type input "christy@curtisandsonsrealty.com"
click at [1013, 551] on div "Phone 4 Label c:417-667-1949" at bounding box center [879, 538] width 550 height 27
click at [876, 653] on input "Cutis and Sons" at bounding box center [904, 644] width 297 height 20
click at [865, 679] on input "523 S College" at bounding box center [904, 670] width 297 height 20
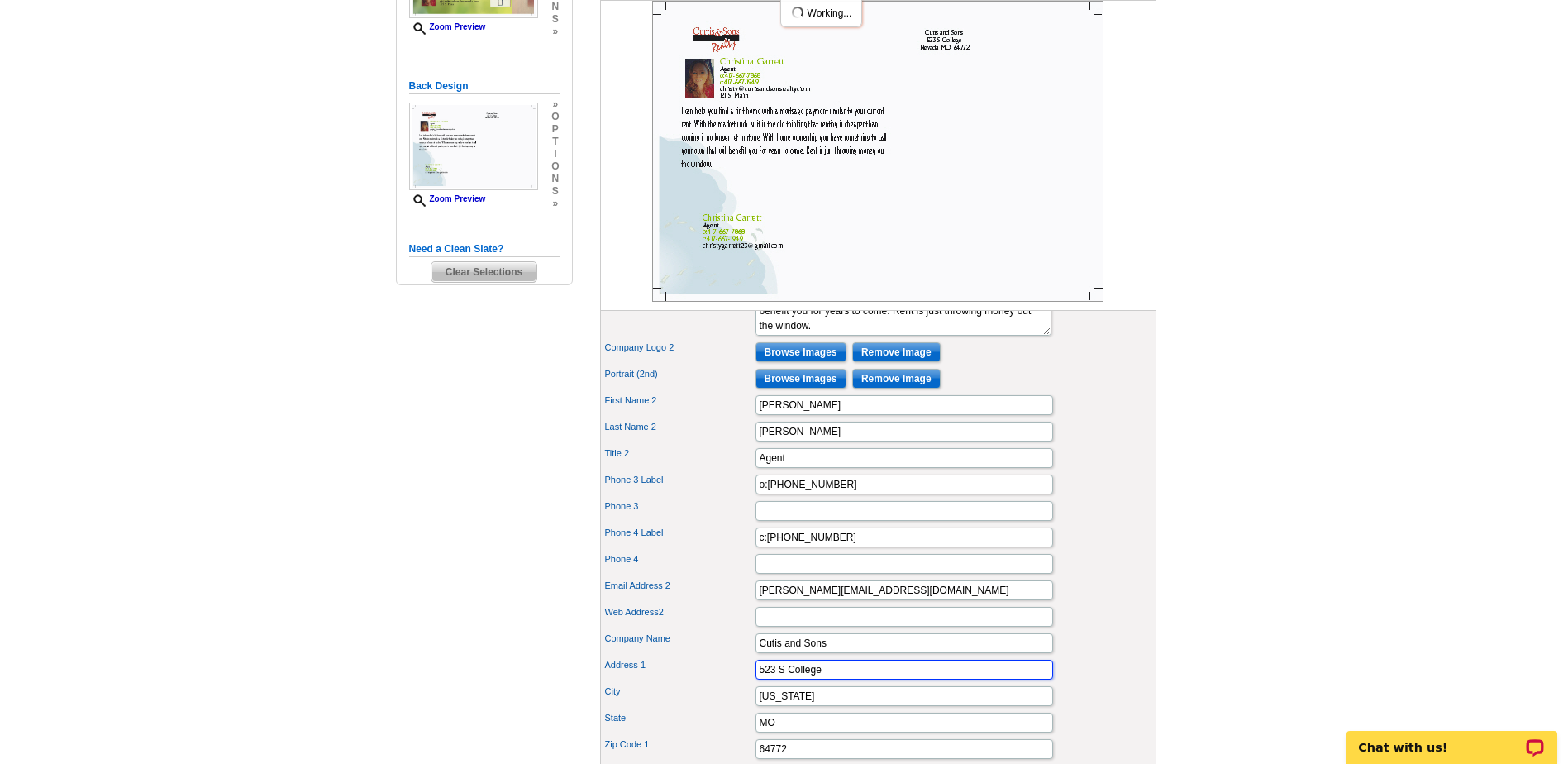
drag, startPoint x: 840, startPoint y: 696, endPoint x: 713, endPoint y: 701, distance: 127.1
click at [712, 683] on div "Address 1 523 S College" at bounding box center [879, 670] width 550 height 27
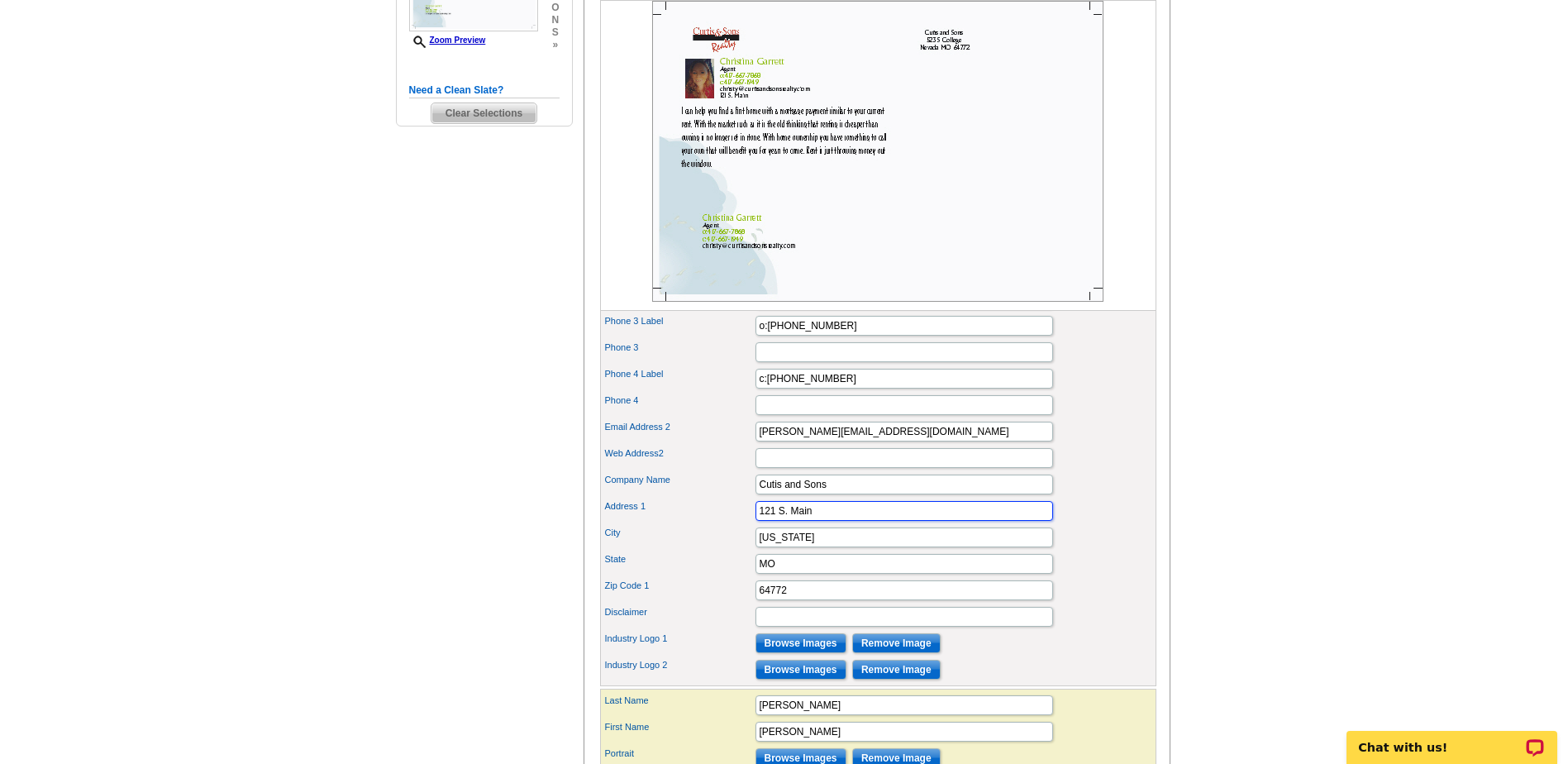
scroll to position [579, 0]
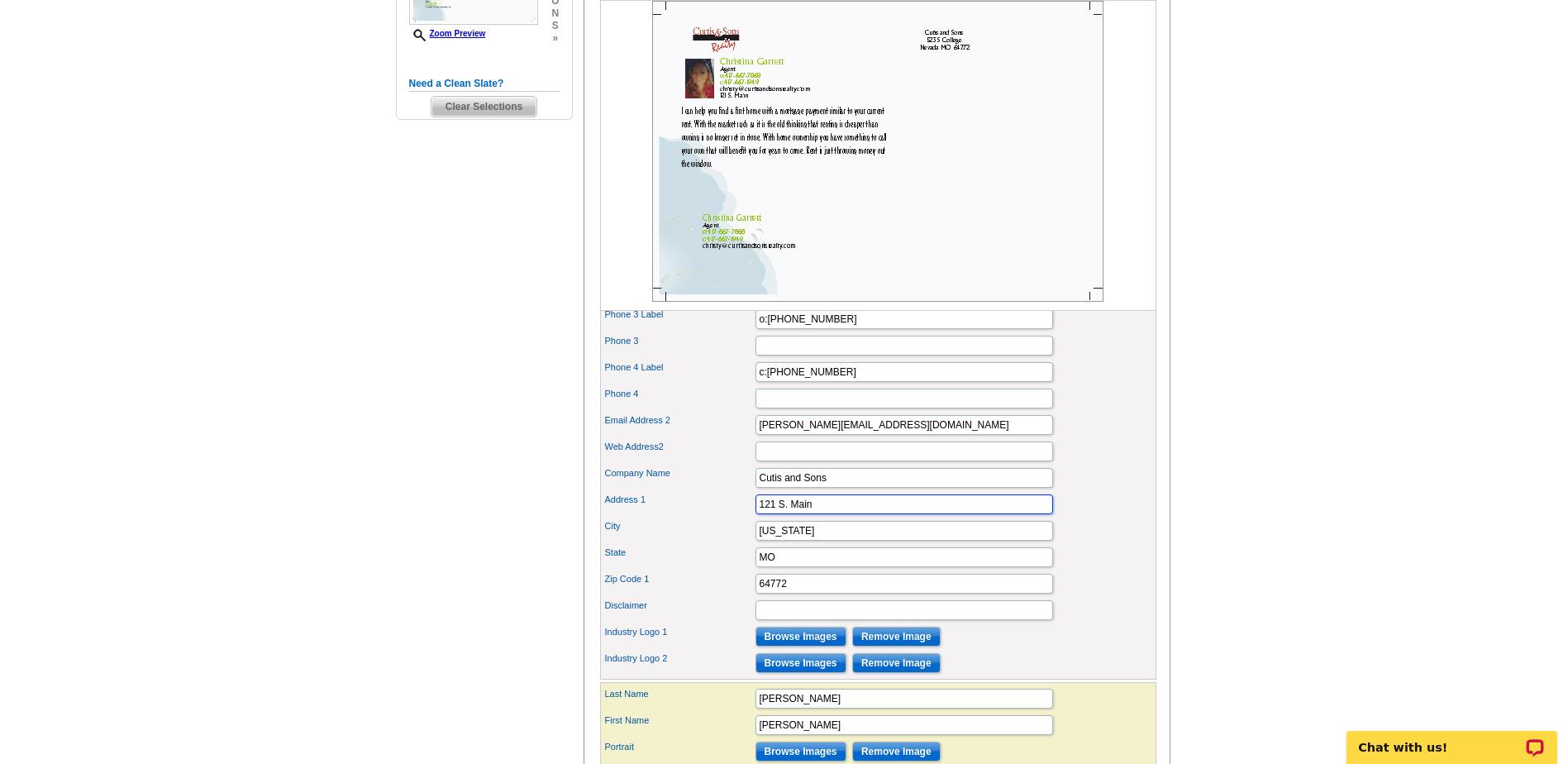
type input "121 S. Main"
click at [912, 571] on div "State MO" at bounding box center [879, 558] width 550 height 27
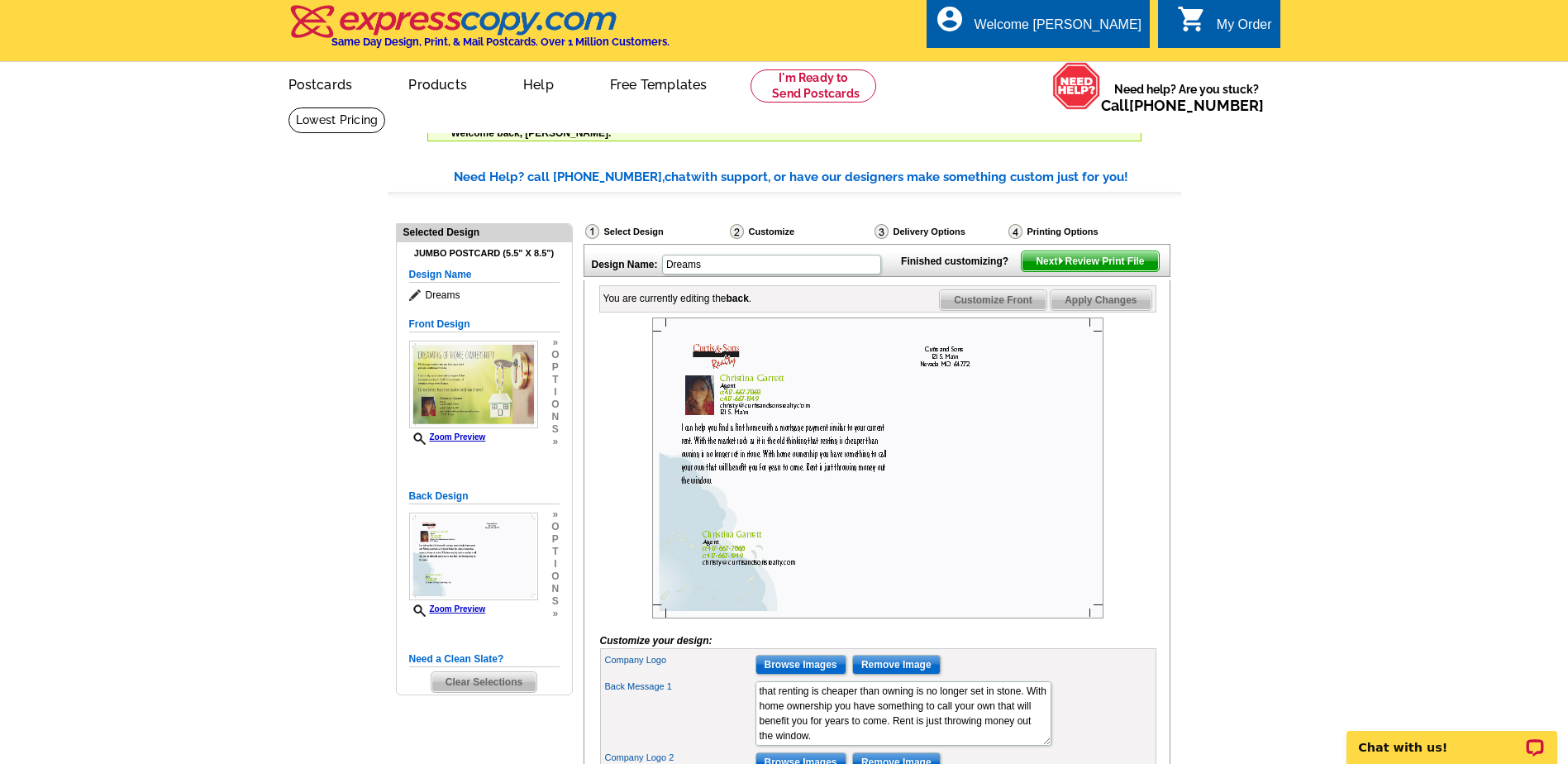
scroll to position [0, 0]
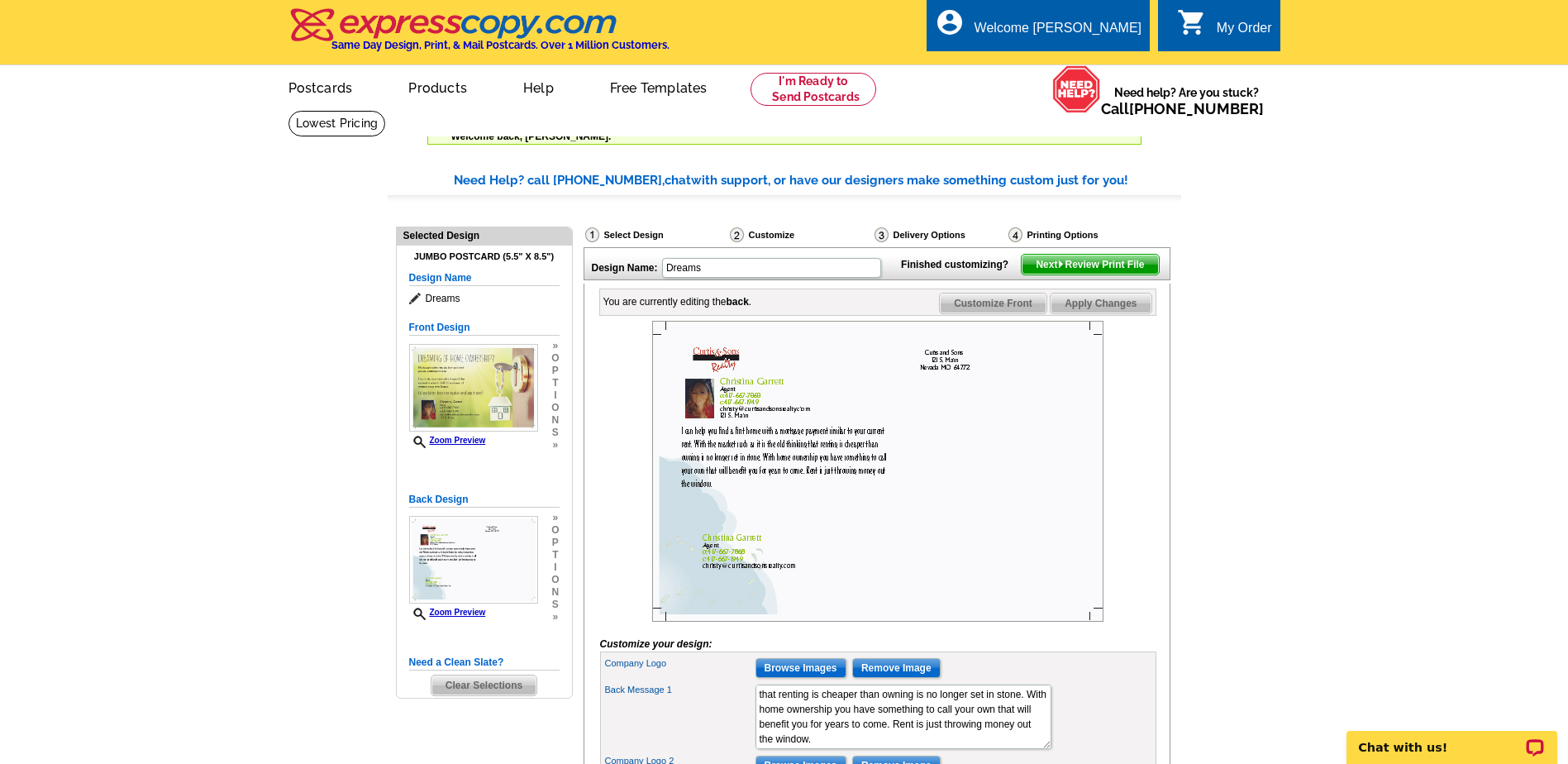
click at [701, 377] on img at bounding box center [877, 471] width 451 height 301
click at [1094, 274] on span "Next Review Print File" at bounding box center [1090, 264] width 137 height 20
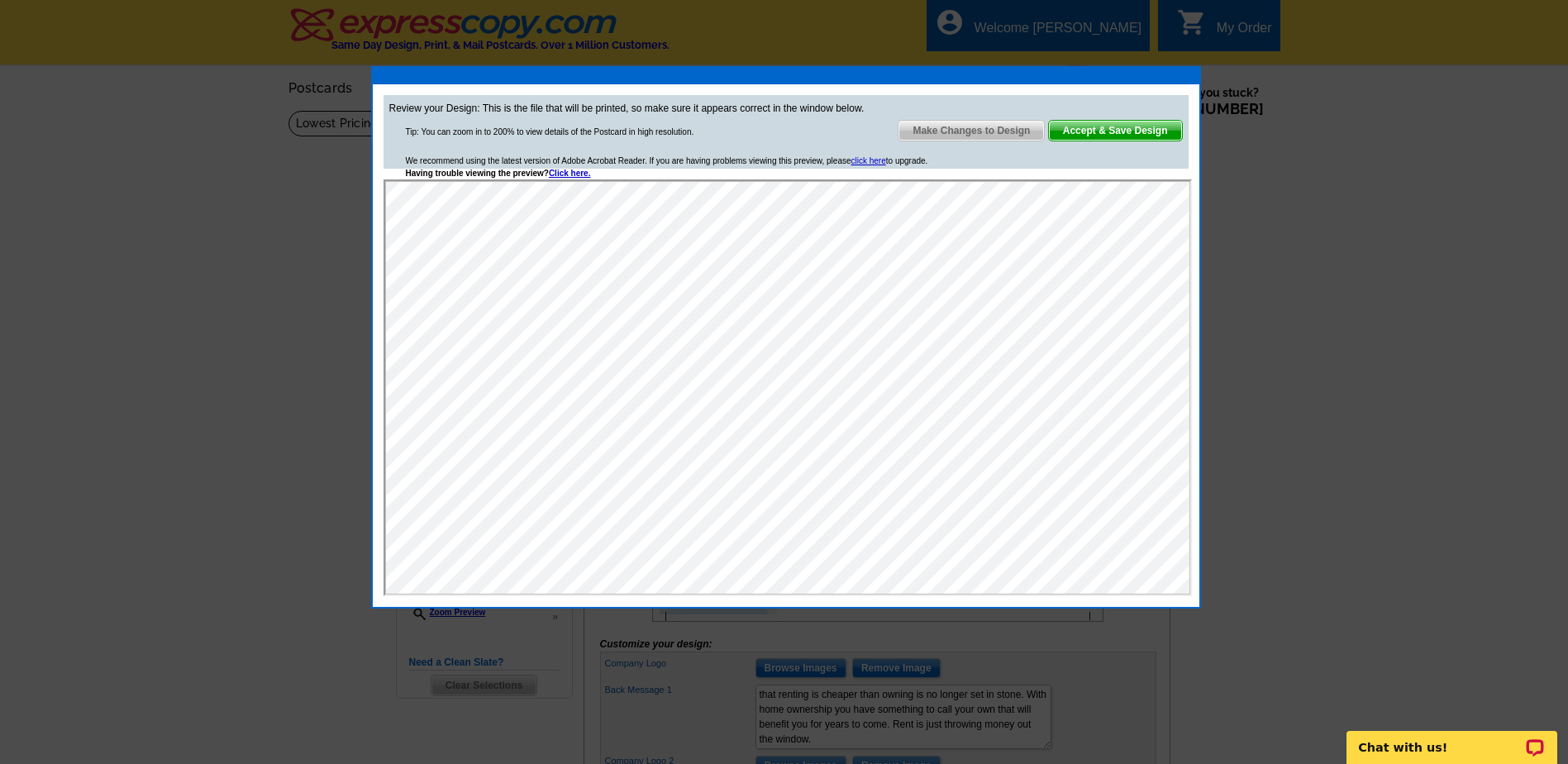
click at [965, 126] on span "Make Changes to Design" at bounding box center [972, 131] width 146 height 20
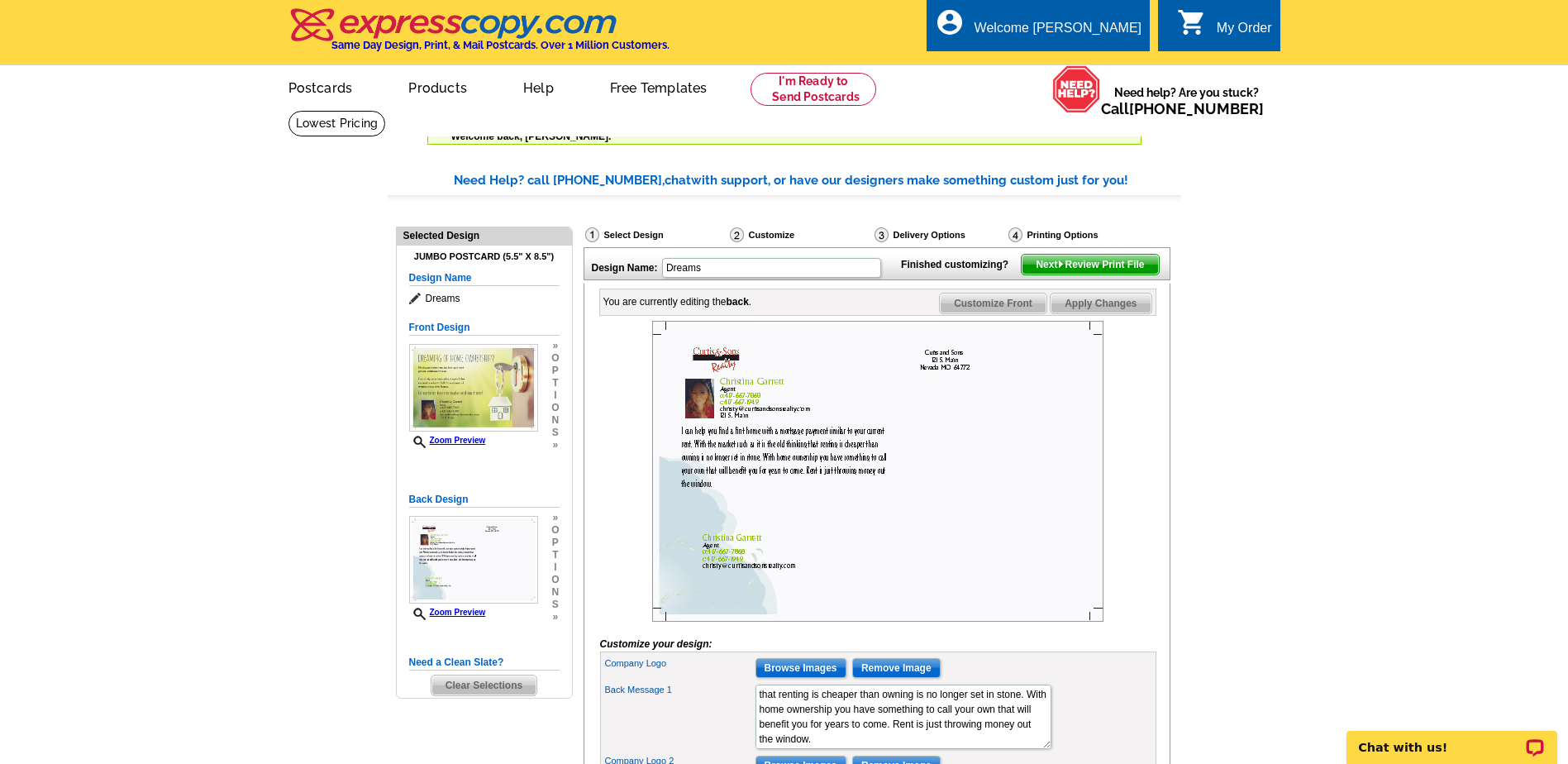
click at [772, 472] on img at bounding box center [877, 471] width 451 height 301
click at [954, 313] on span "Customize Front" at bounding box center [993, 303] width 107 height 20
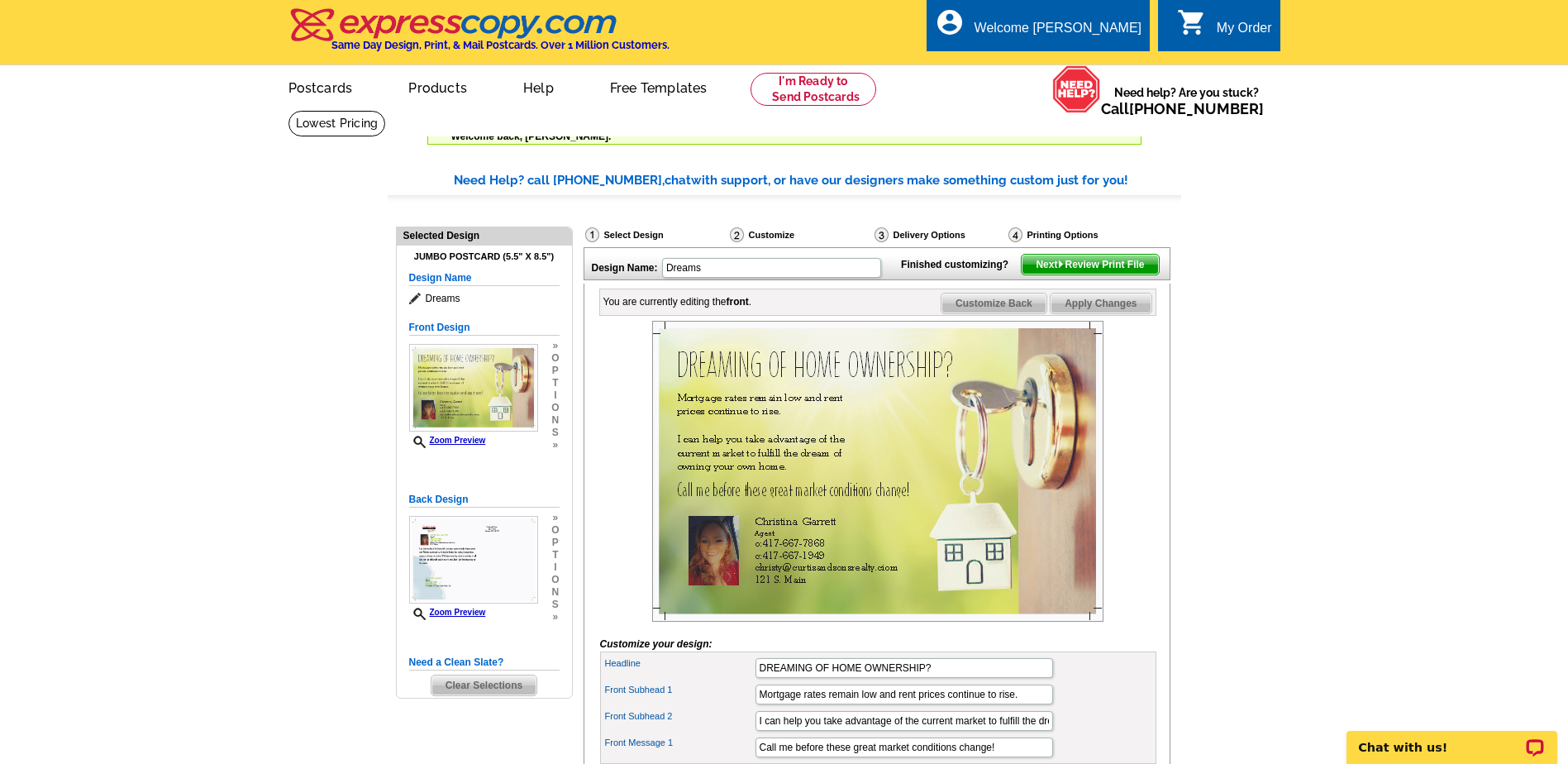
click at [1000, 313] on span "Customize Back" at bounding box center [994, 303] width 105 height 20
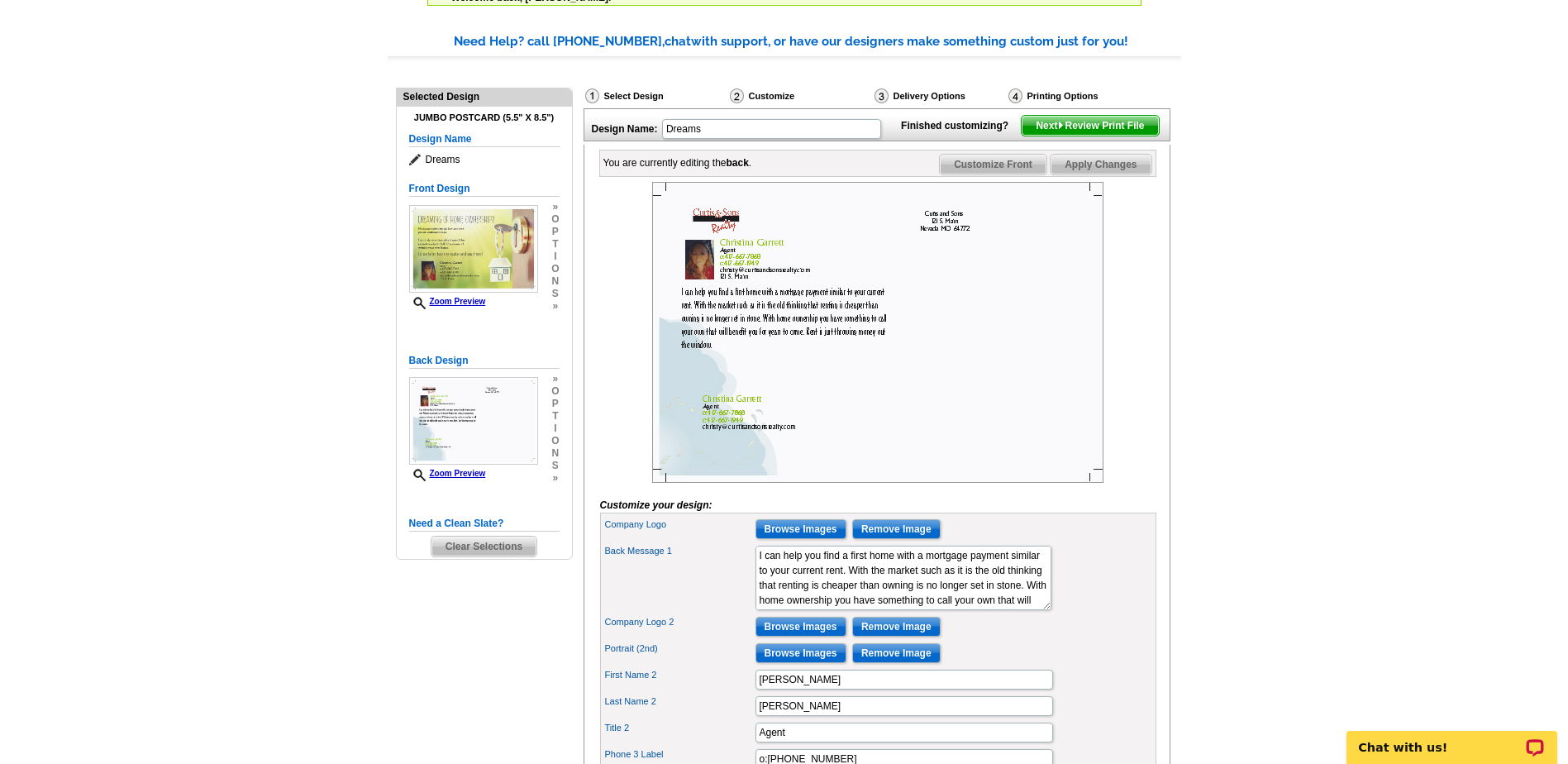
scroll to position [83, 0]
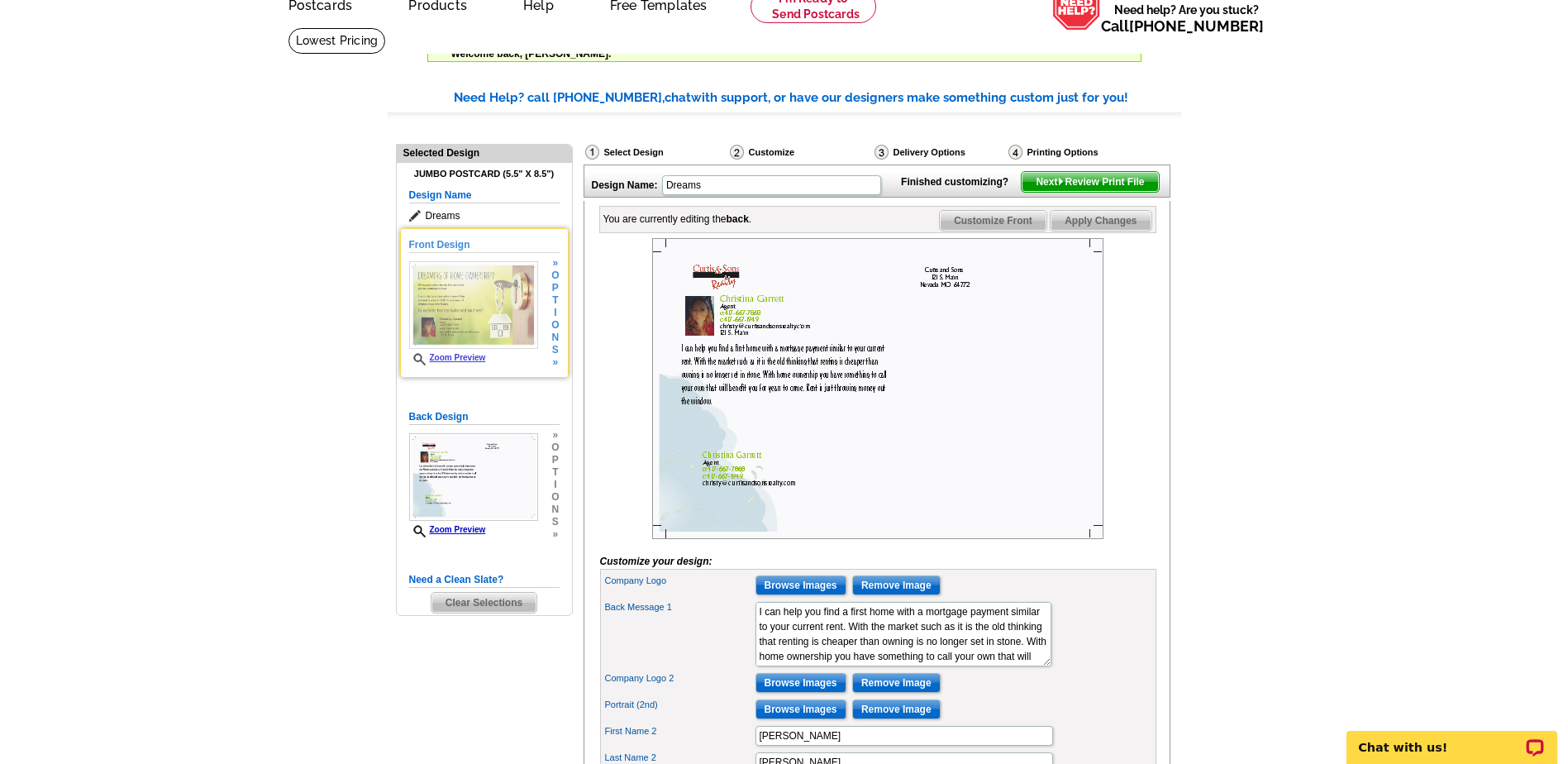
click at [494, 281] on img at bounding box center [474, 305] width 129 height 88
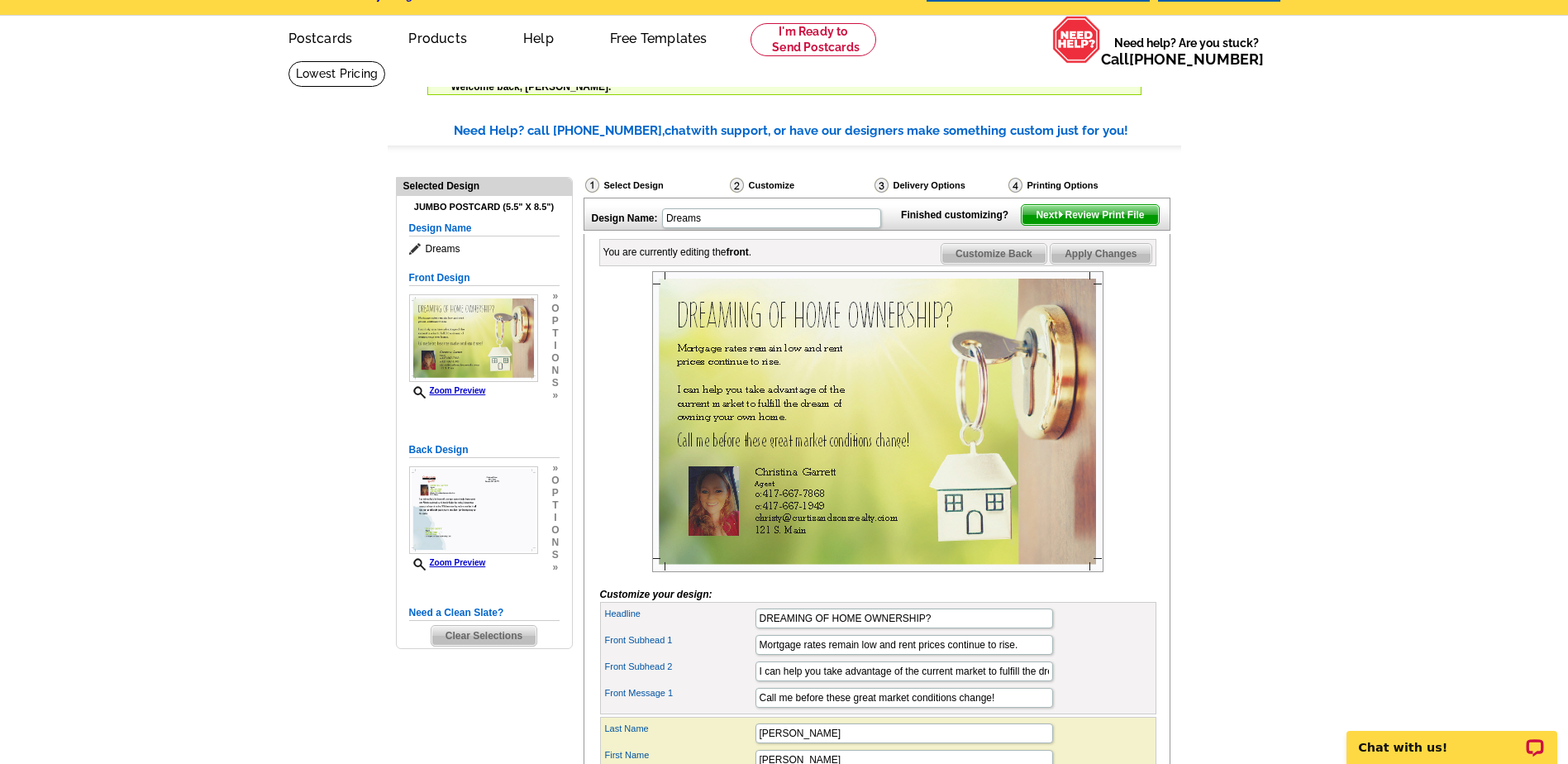
scroll to position [0, 0]
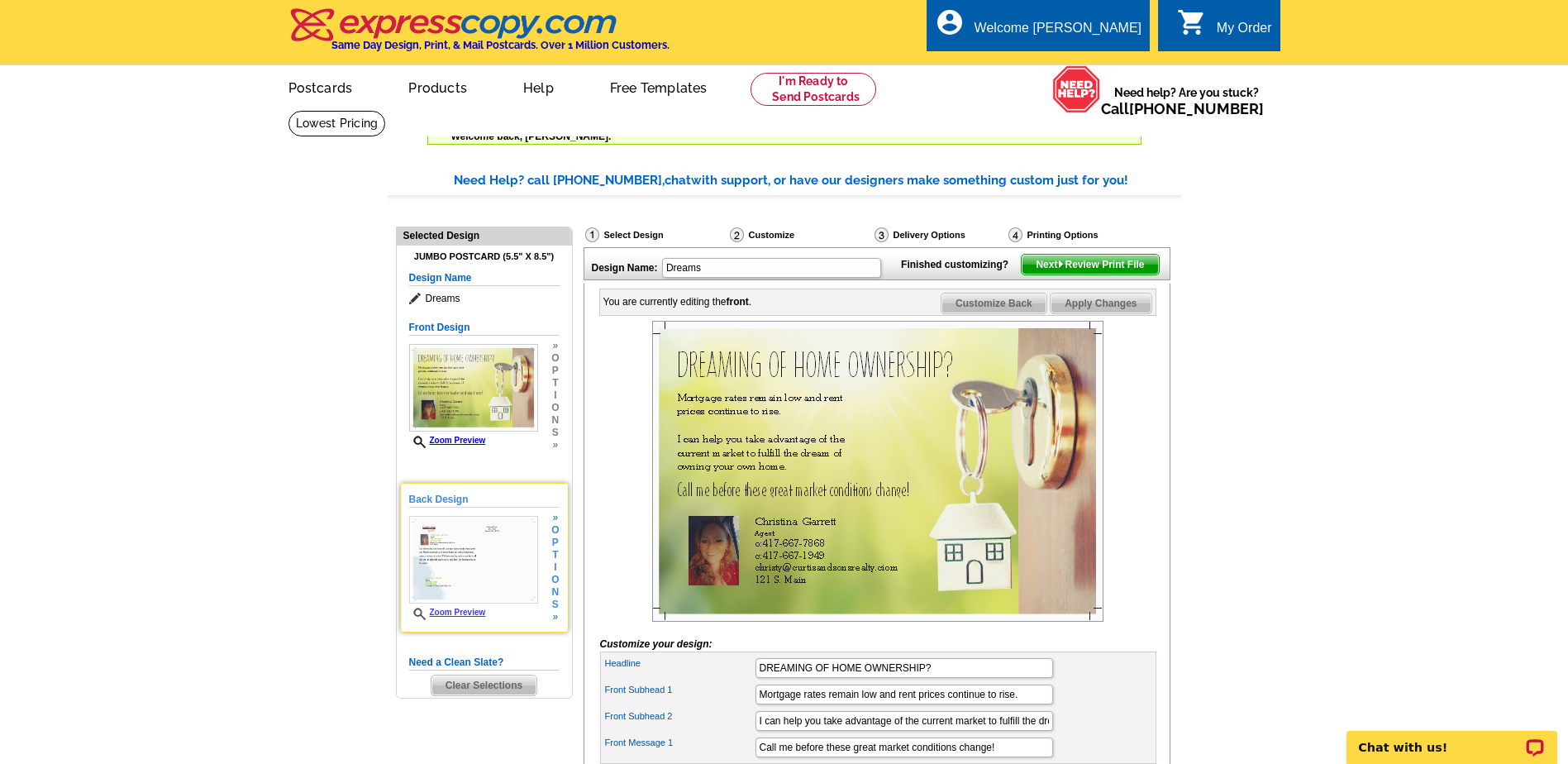
click at [464, 570] on img at bounding box center [474, 560] width 129 height 88
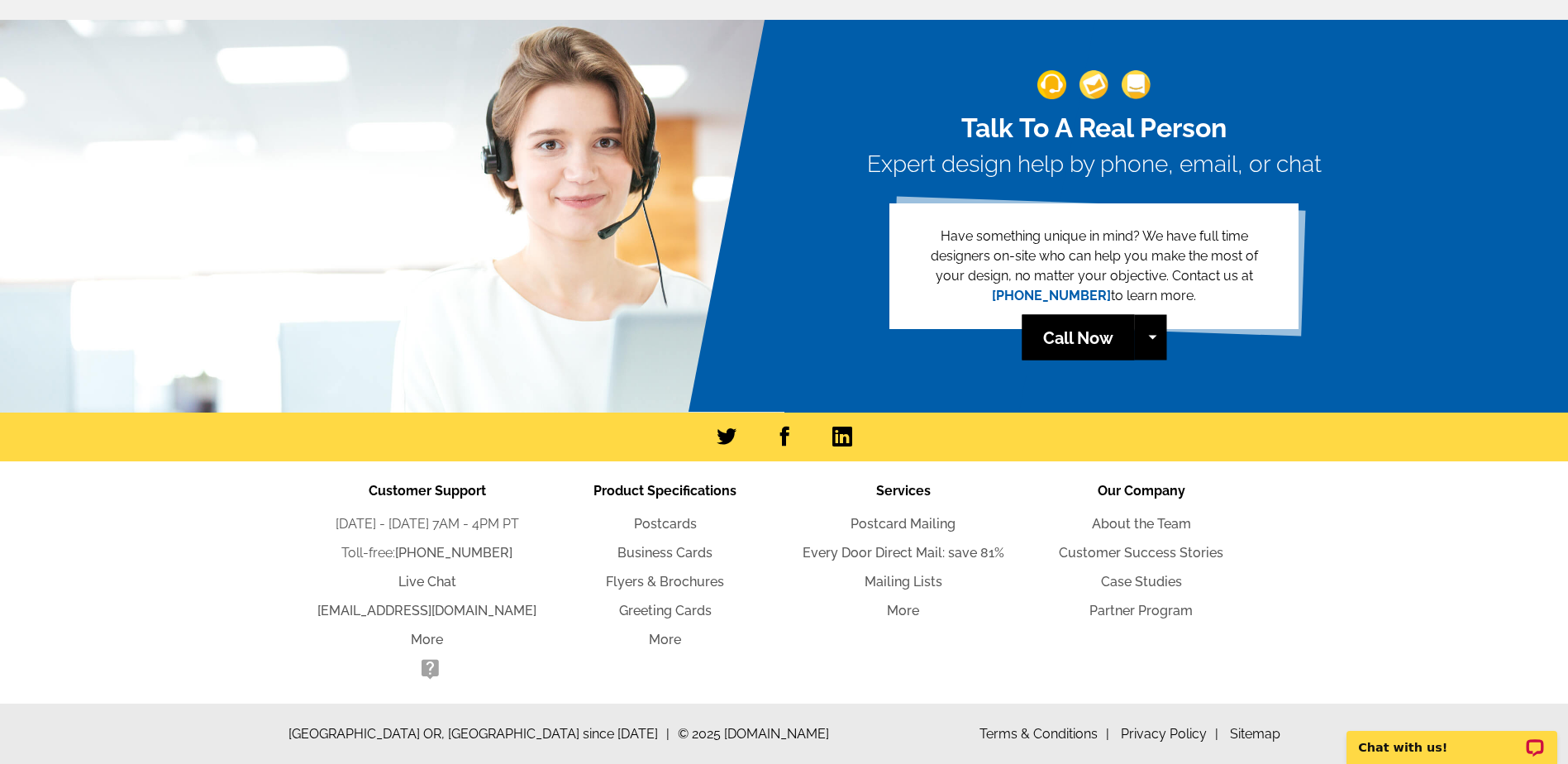
scroll to position [3616, 0]
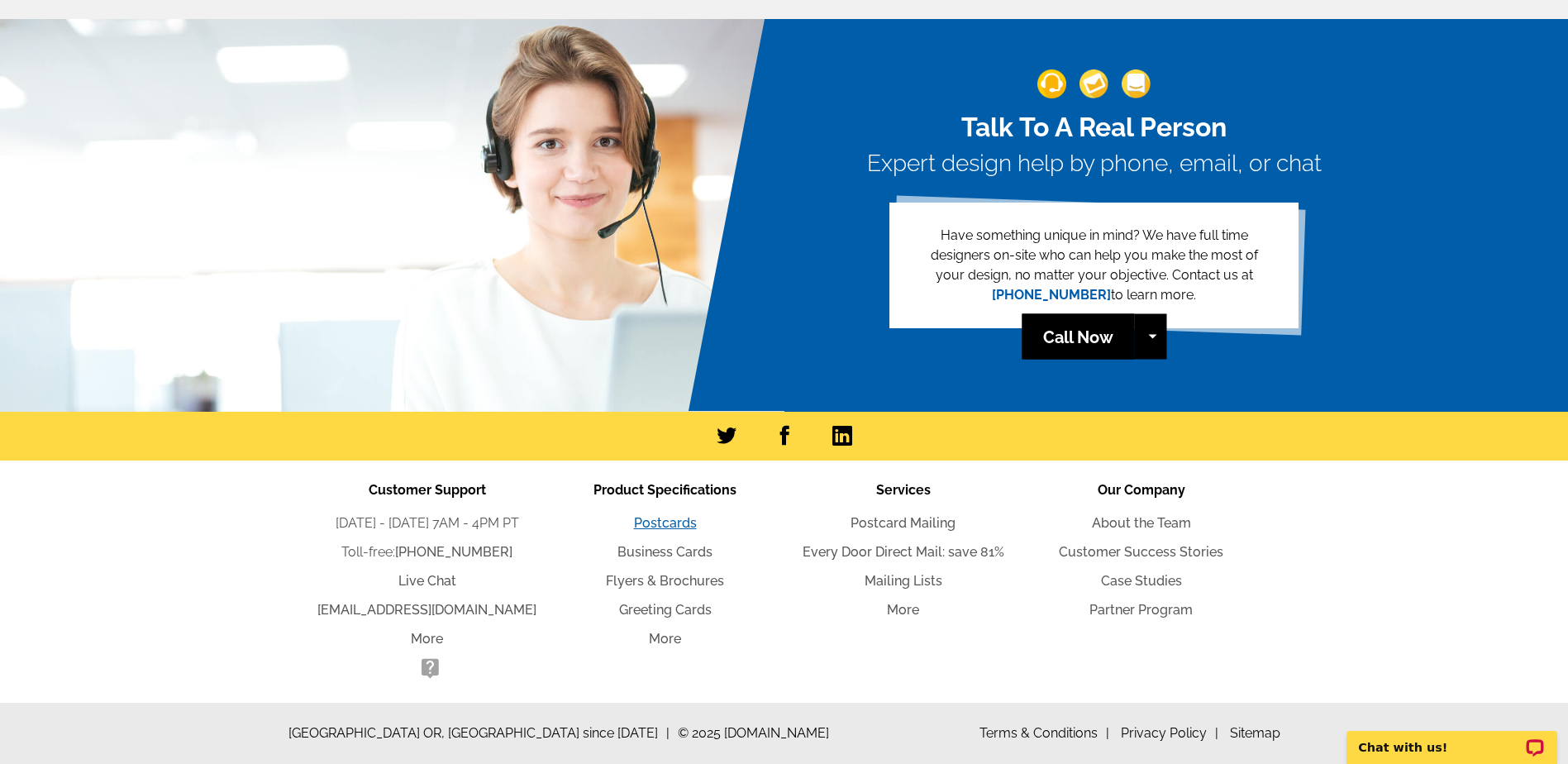
click at [664, 523] on link "Postcards" at bounding box center [666, 523] width 63 height 16
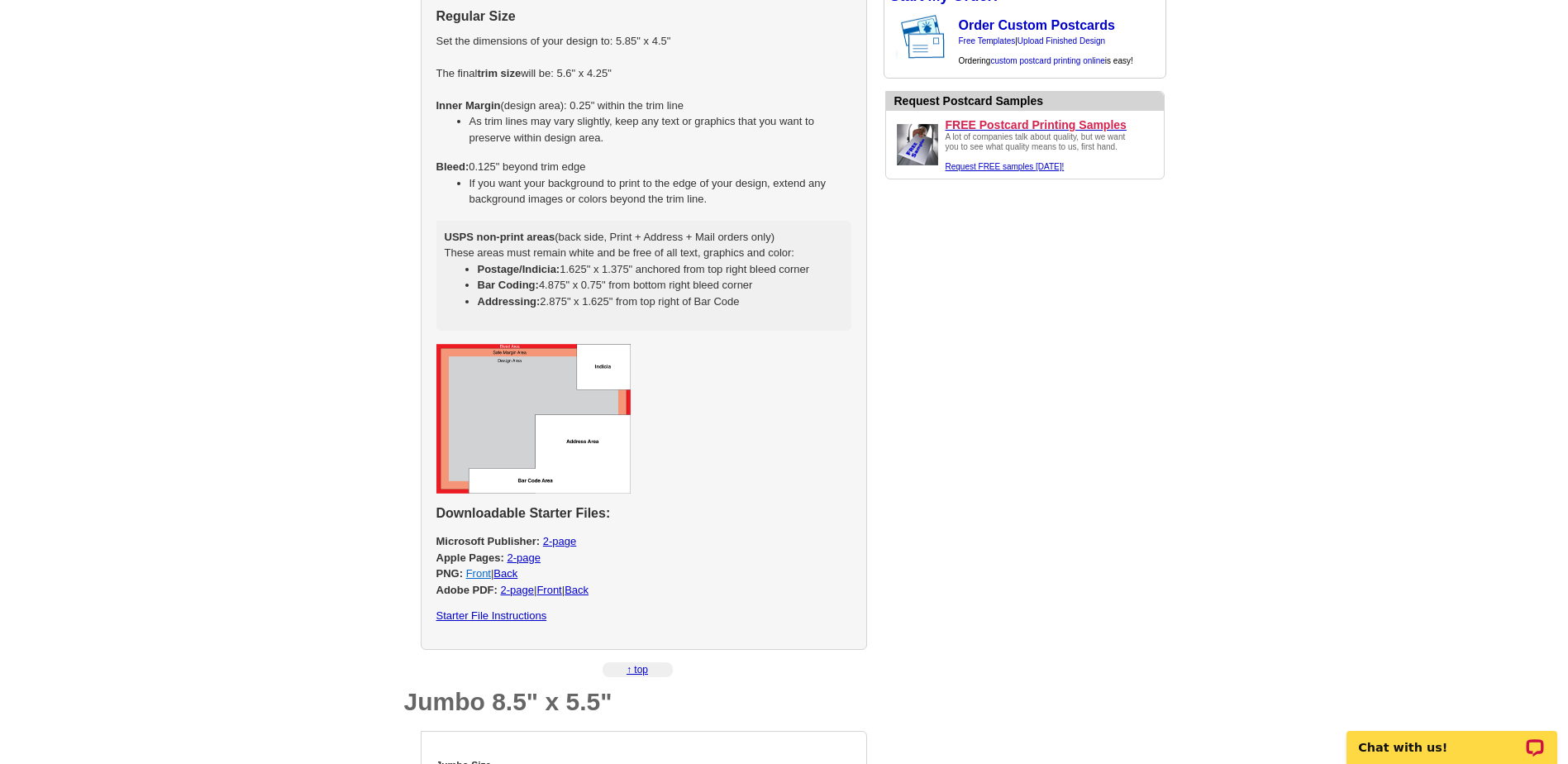
scroll to position [993, 0]
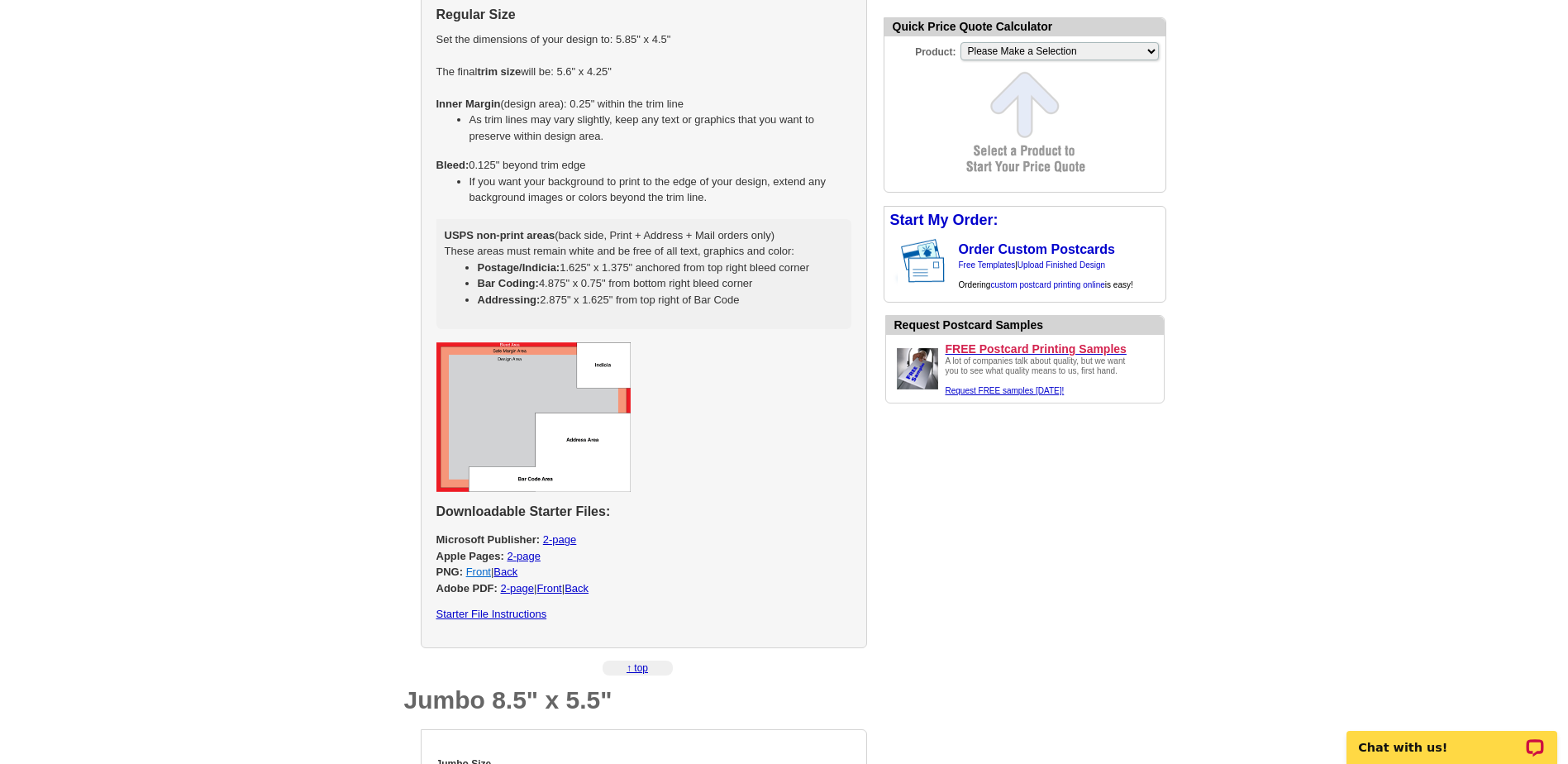
click at [472, 572] on link "Front" at bounding box center [479, 572] width 25 height 12
select select "1"
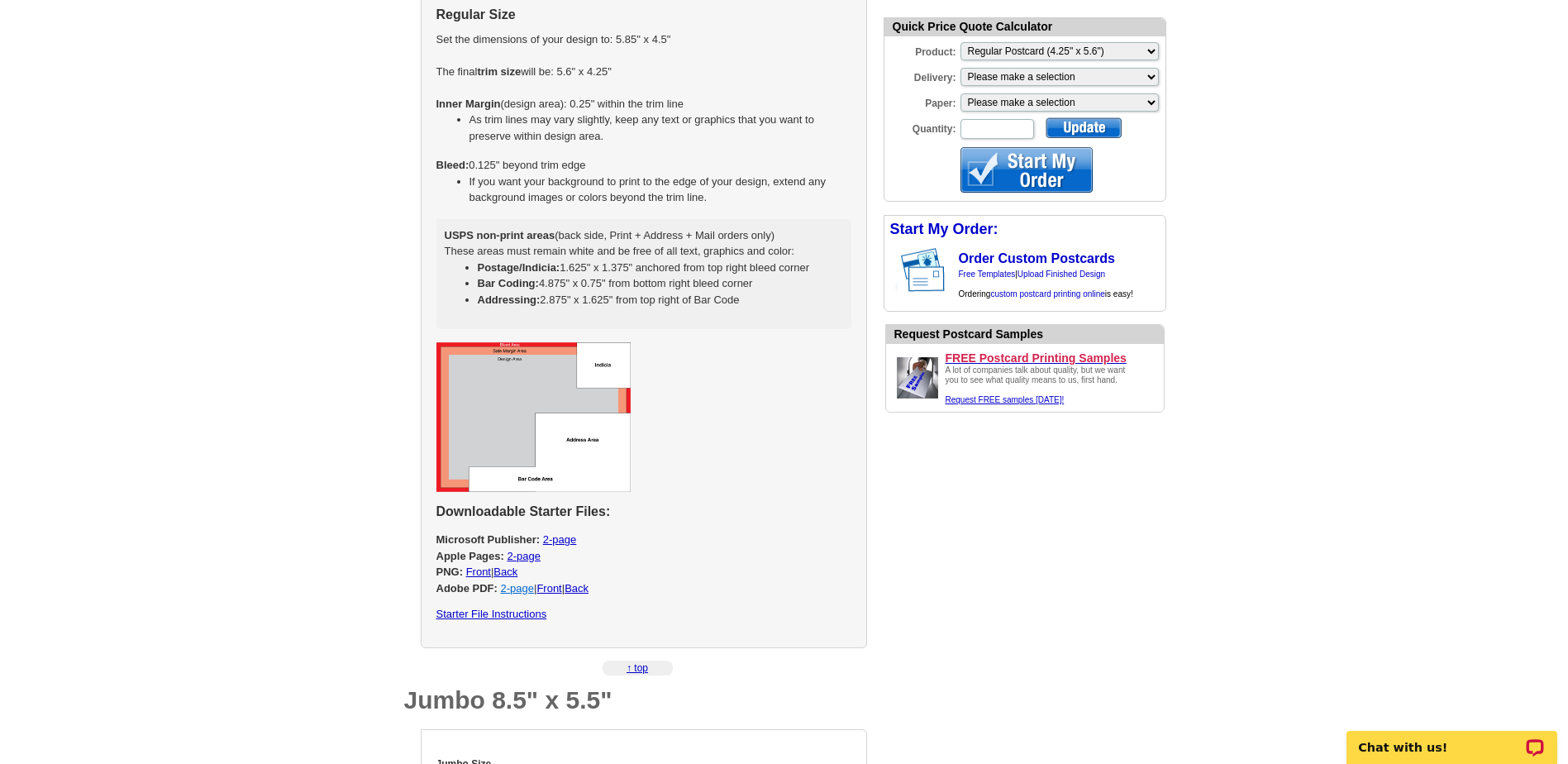
click at [530, 590] on link "2-page" at bounding box center [518, 588] width 33 height 12
click at [557, 592] on link "Front" at bounding box center [549, 588] width 25 height 12
click at [580, 591] on link "Back" at bounding box center [577, 588] width 24 height 12
